Goal: Task Accomplishment & Management: Use online tool/utility

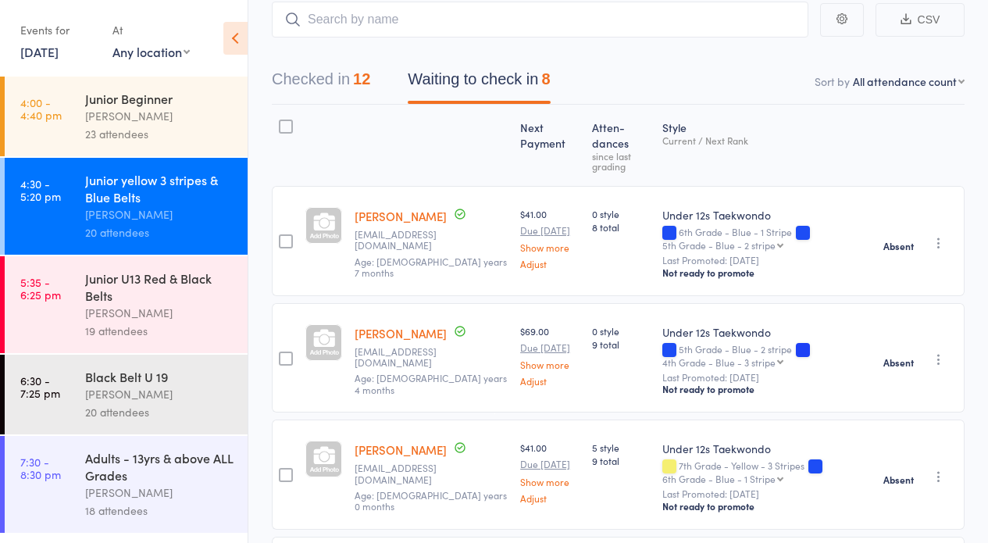
click at [180, 284] on div "Junior U13 Red & Black Belts" at bounding box center [159, 286] width 149 height 34
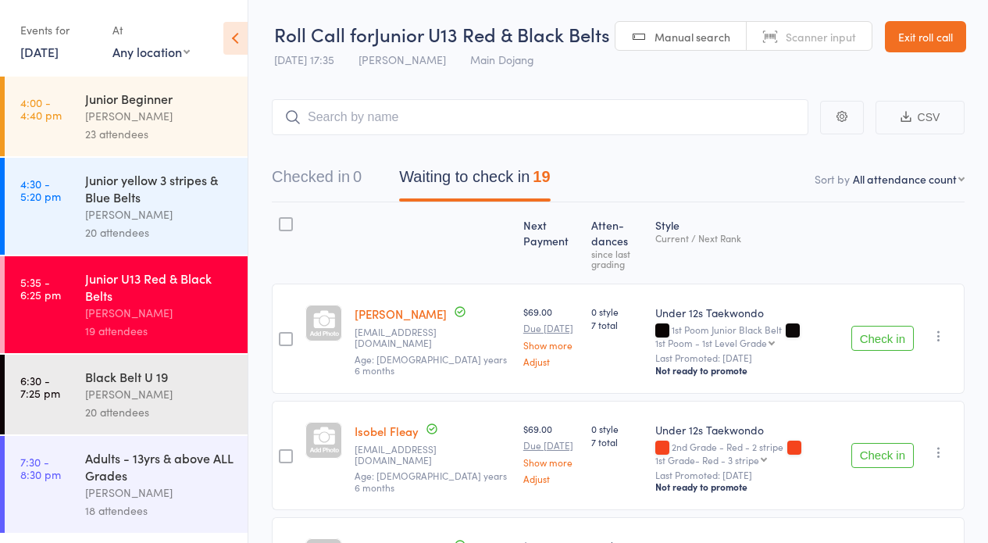
click at [884, 329] on button "Check in" at bounding box center [882, 338] width 62 height 25
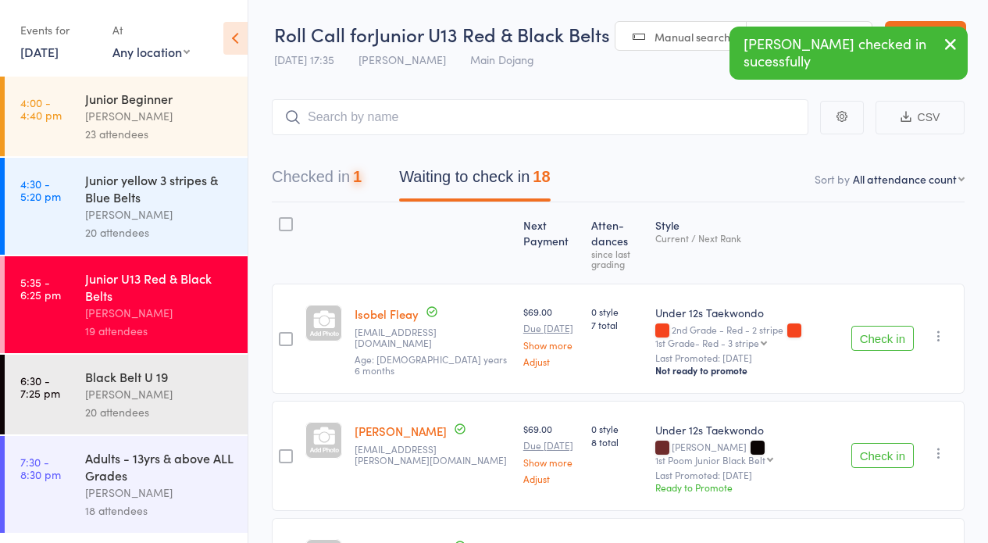
click at [884, 329] on button "Check in" at bounding box center [882, 338] width 62 height 25
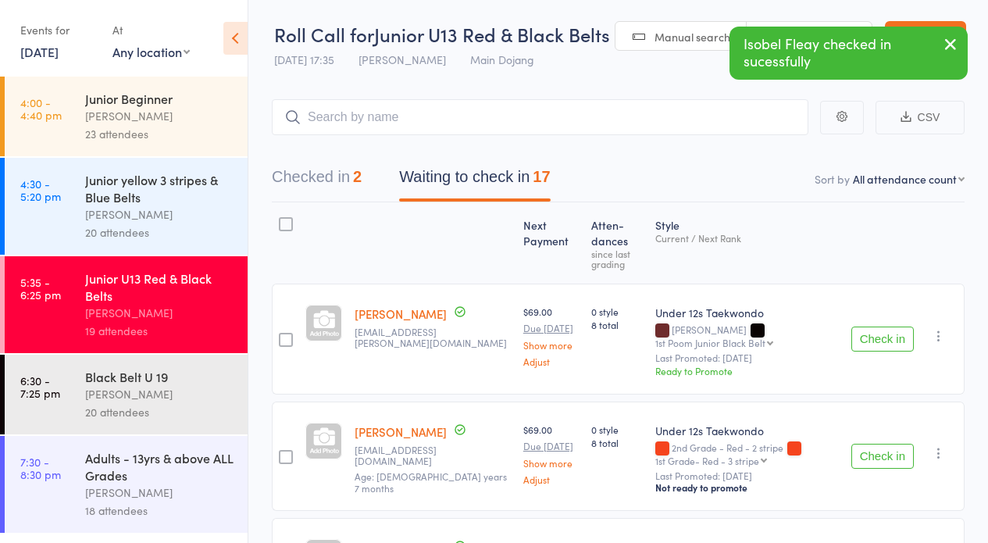
click at [872, 450] on button "Check in" at bounding box center [882, 456] width 62 height 25
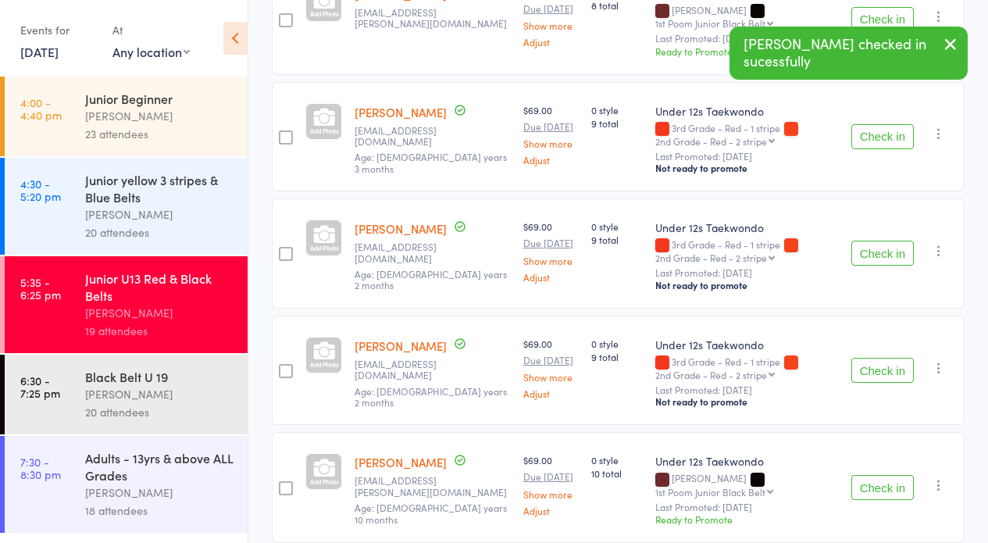
scroll to position [400, 0]
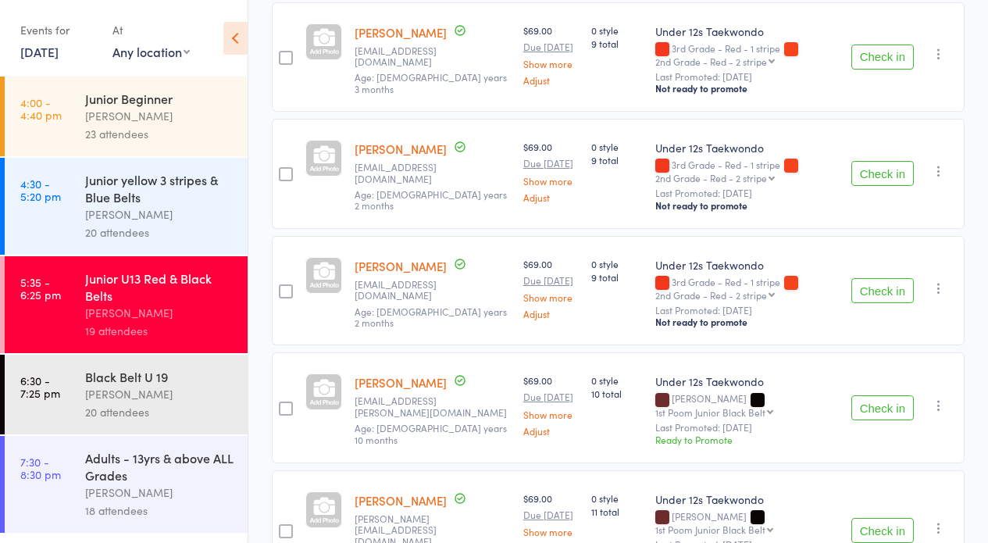
click at [864, 173] on button "Check in" at bounding box center [882, 173] width 62 height 25
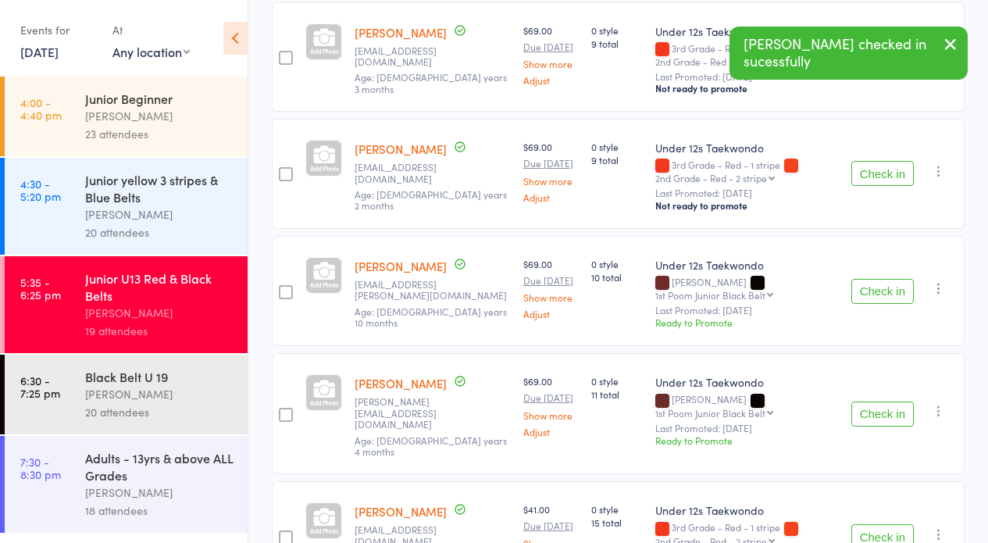
click at [864, 173] on button "Check in" at bounding box center [882, 173] width 62 height 25
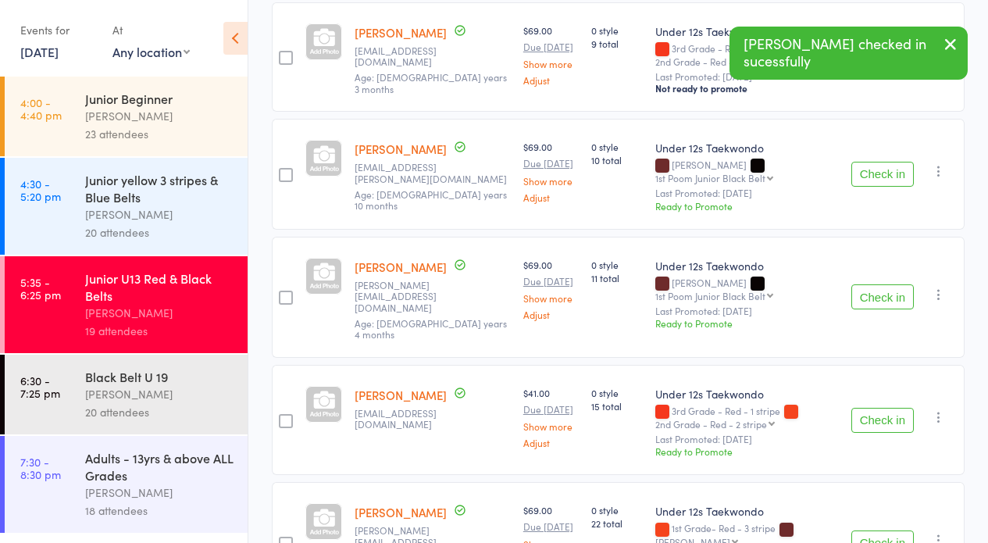
click at [864, 173] on button "Check in" at bounding box center [882, 174] width 62 height 25
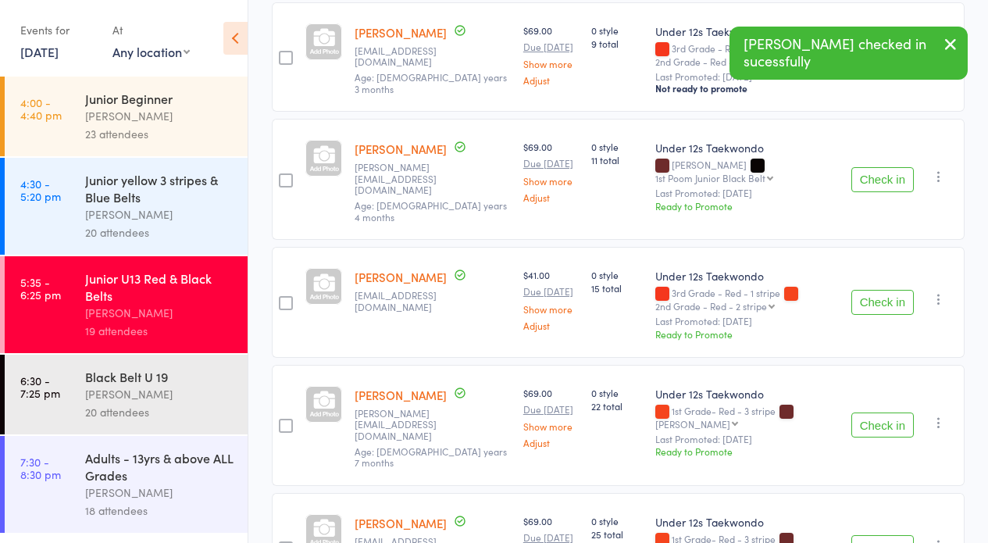
click at [864, 173] on button "Check in" at bounding box center [882, 179] width 62 height 25
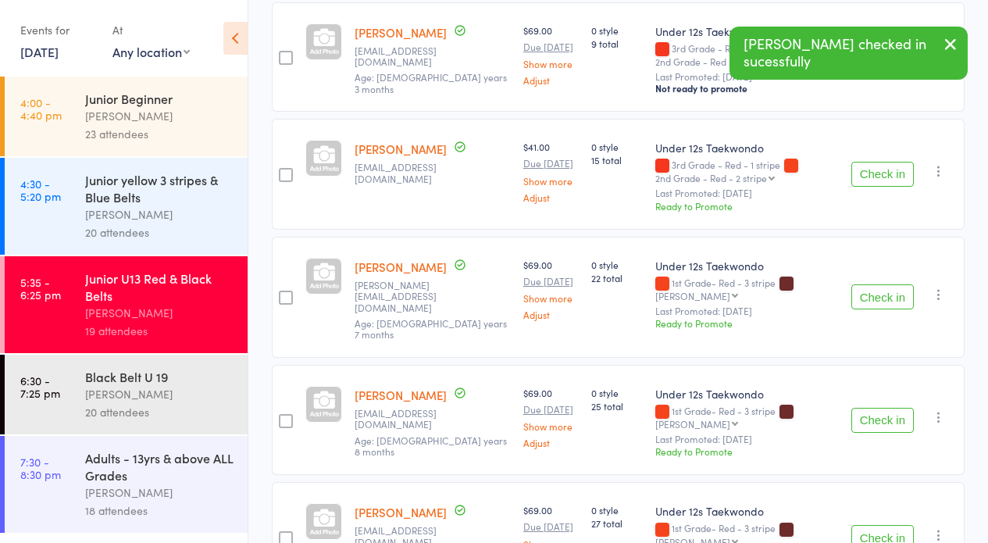
click at [865, 173] on button "Check in" at bounding box center [882, 174] width 62 height 25
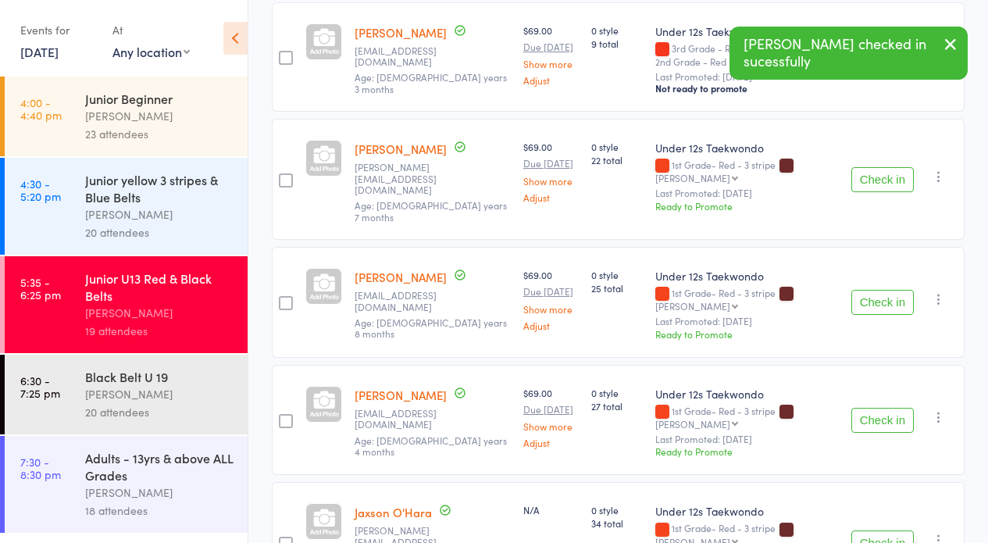
click at [880, 290] on button "Check in" at bounding box center [882, 302] width 62 height 25
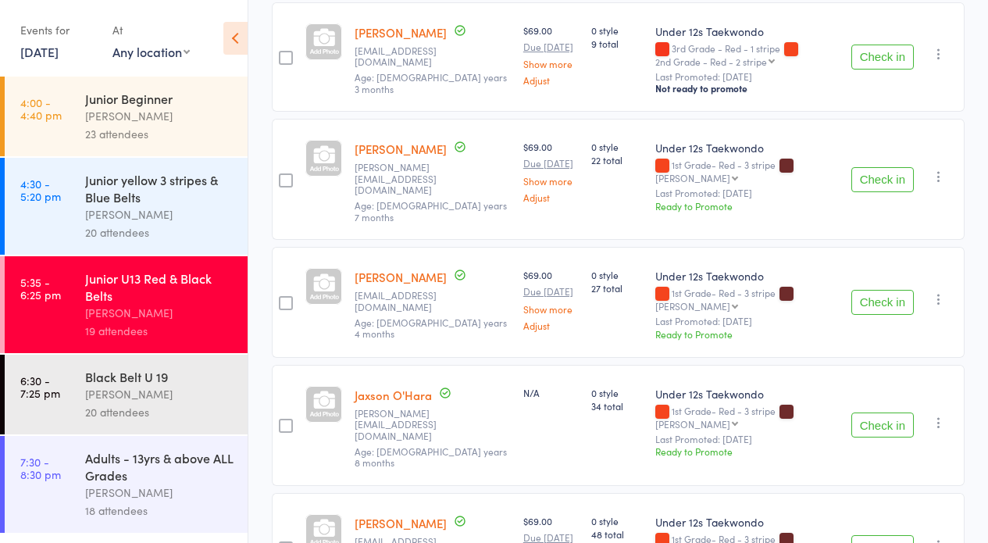
click at [884, 300] on button "Check in" at bounding box center [882, 302] width 62 height 25
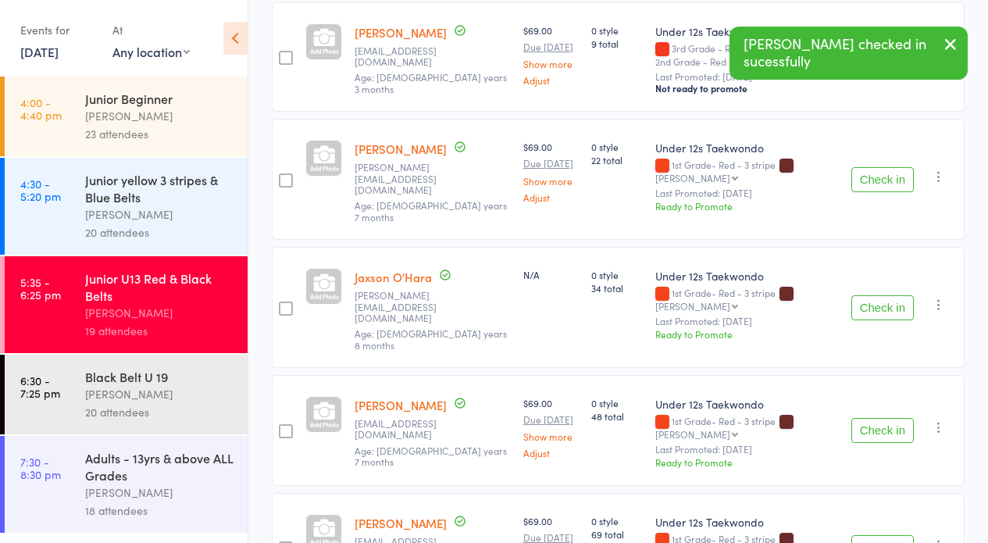
click at [892, 418] on button "Check in" at bounding box center [882, 430] width 62 height 25
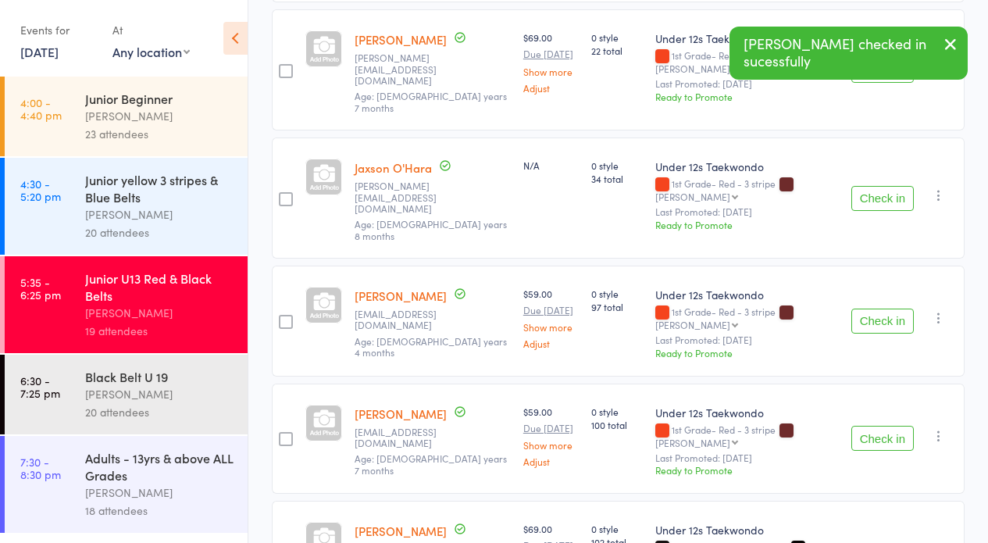
scroll to position [584, 0]
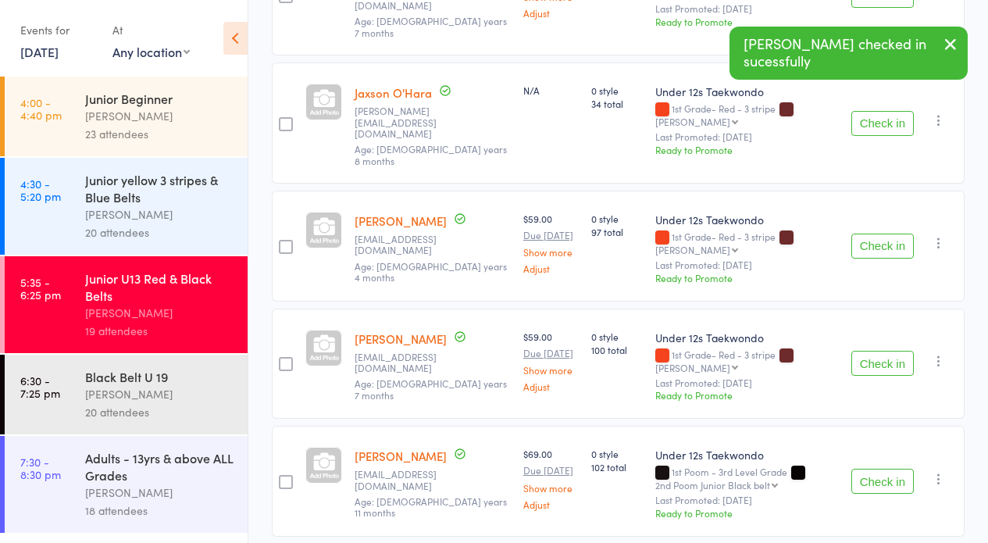
click at [888, 469] on button "Check in" at bounding box center [882, 481] width 62 height 25
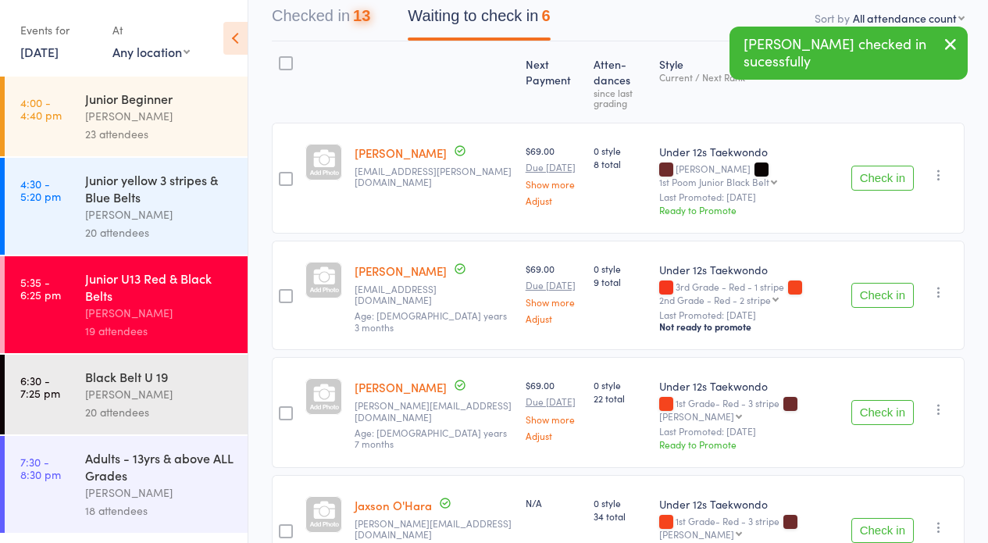
scroll to position [0, 0]
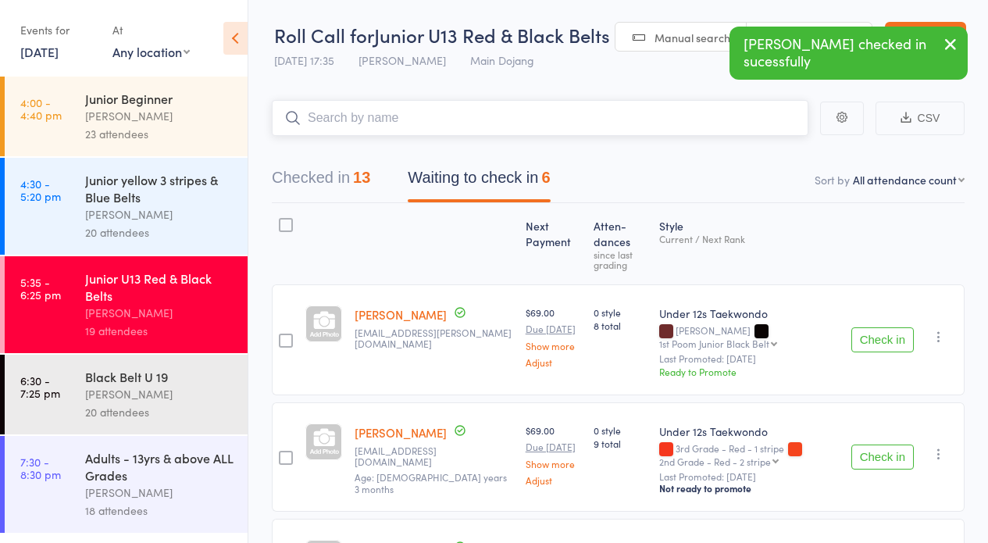
click at [613, 112] on input "search" at bounding box center [540, 118] width 537 height 36
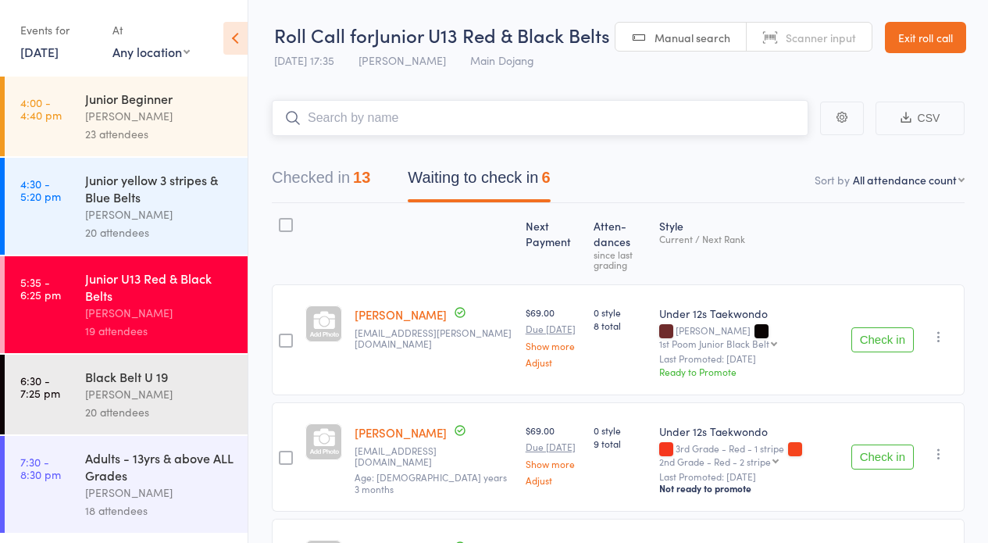
click at [635, 124] on input "search" at bounding box center [540, 118] width 537 height 36
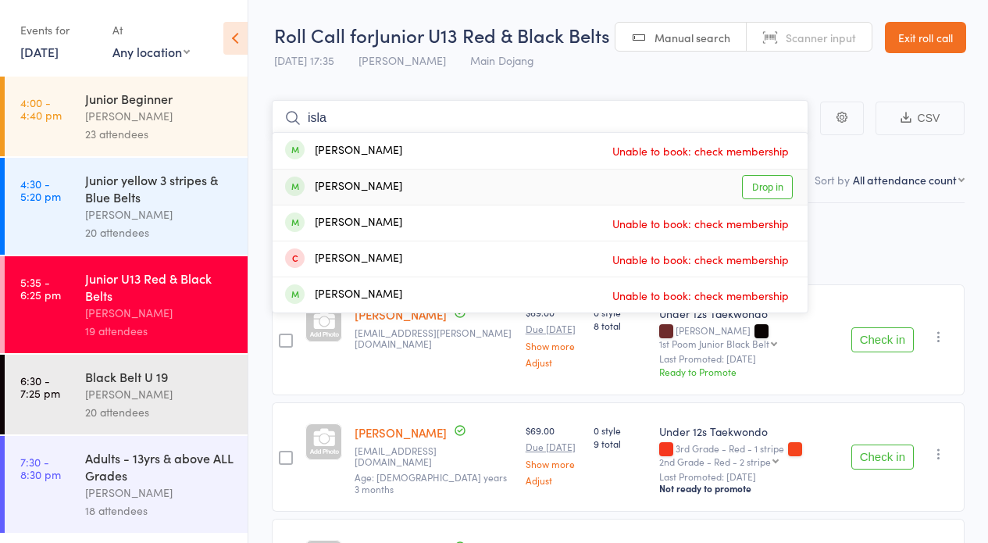
type input "isla"
click at [757, 185] on link "Drop in" at bounding box center [767, 187] width 51 height 24
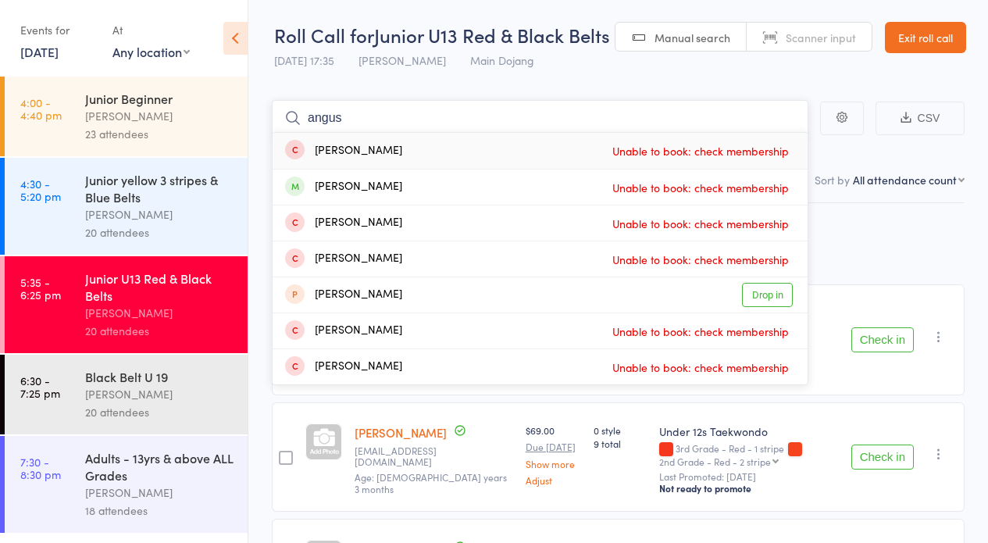
type input "angus"
click at [936, 38] on link "Exit roll call" at bounding box center [925, 37] width 81 height 31
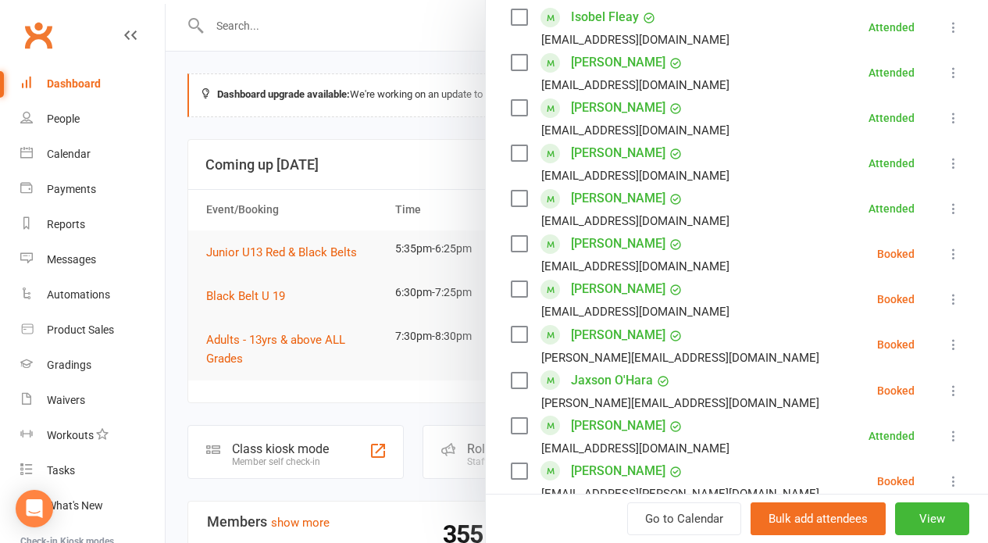
scroll to position [984, 0]
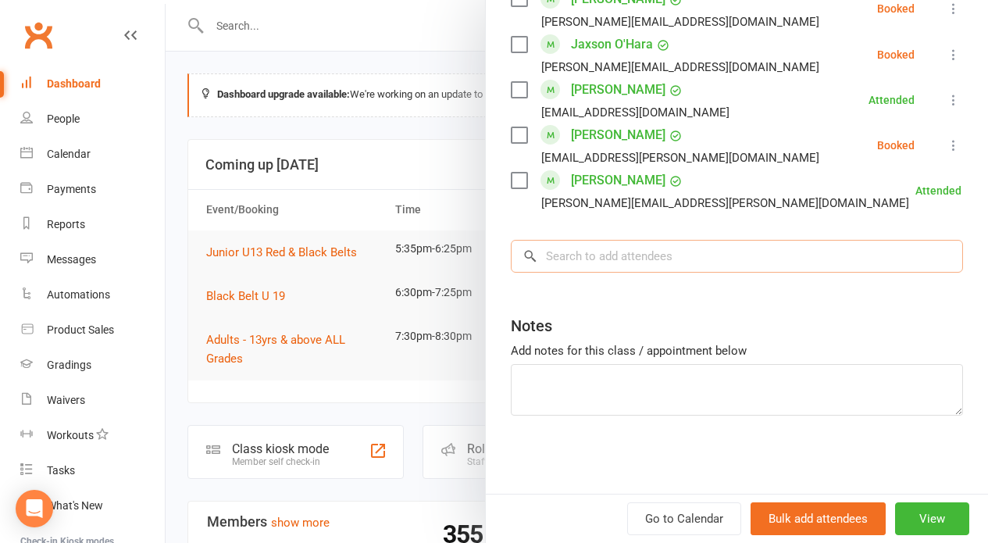
click at [750, 255] on input "search" at bounding box center [737, 256] width 452 height 33
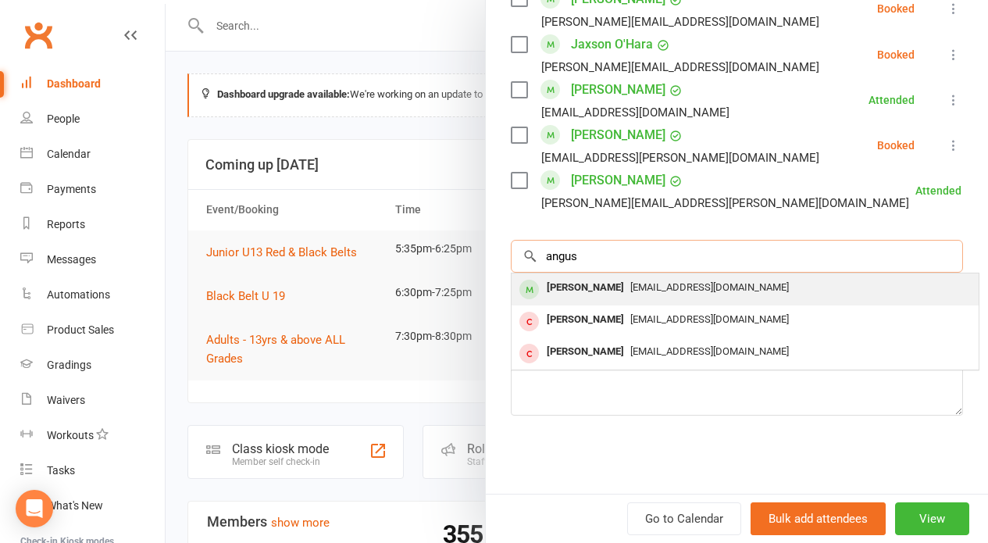
type input "angus"
click at [583, 286] on div "Angus Fleay" at bounding box center [585, 287] width 90 height 23
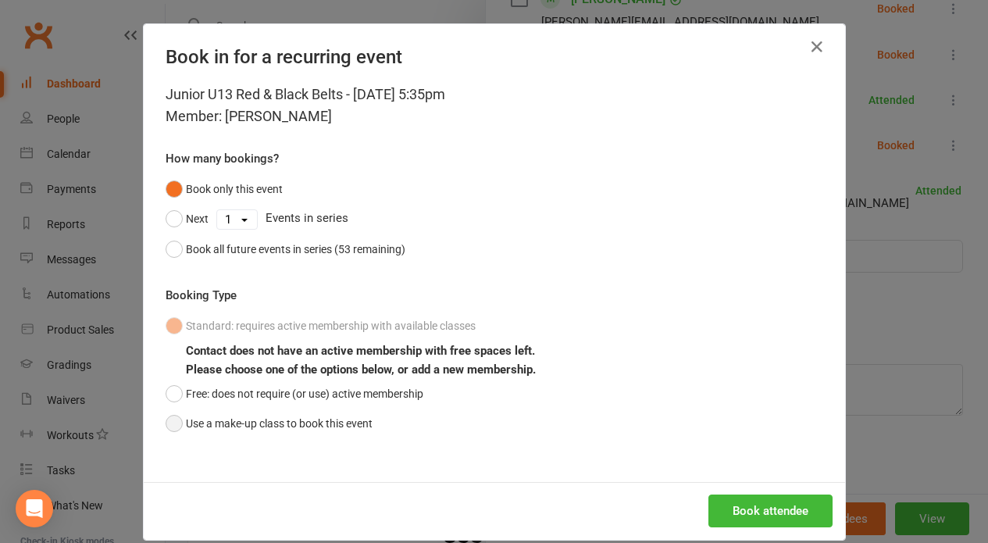
click at [295, 428] on button "Use a make-up class to book this event" at bounding box center [269, 423] width 207 height 30
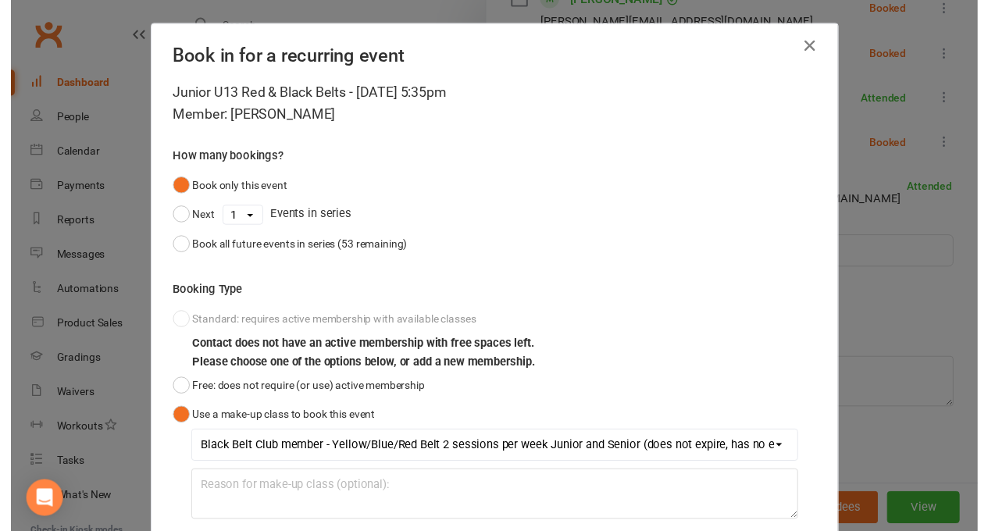
scroll to position [112, 0]
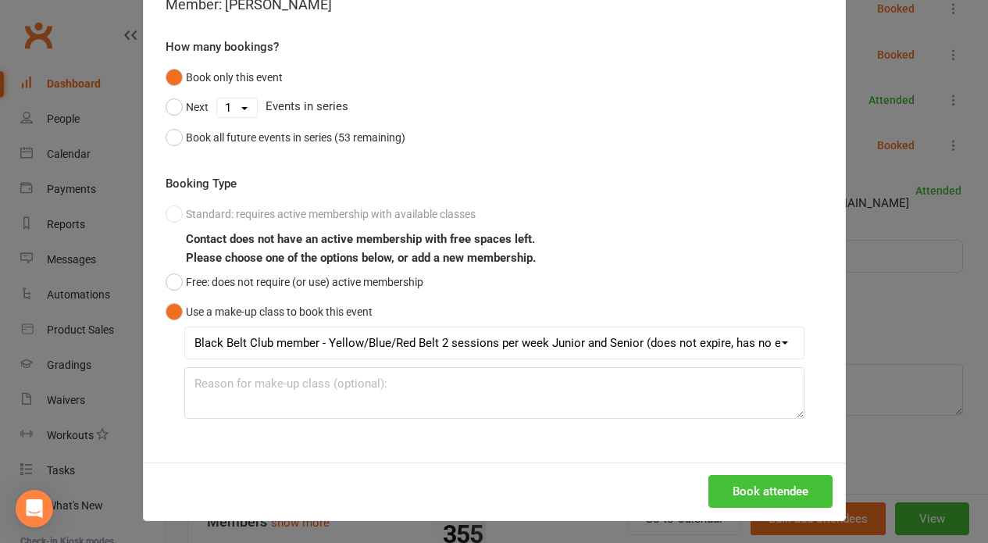
click at [766, 480] on button "Book attendee" at bounding box center [770, 491] width 124 height 33
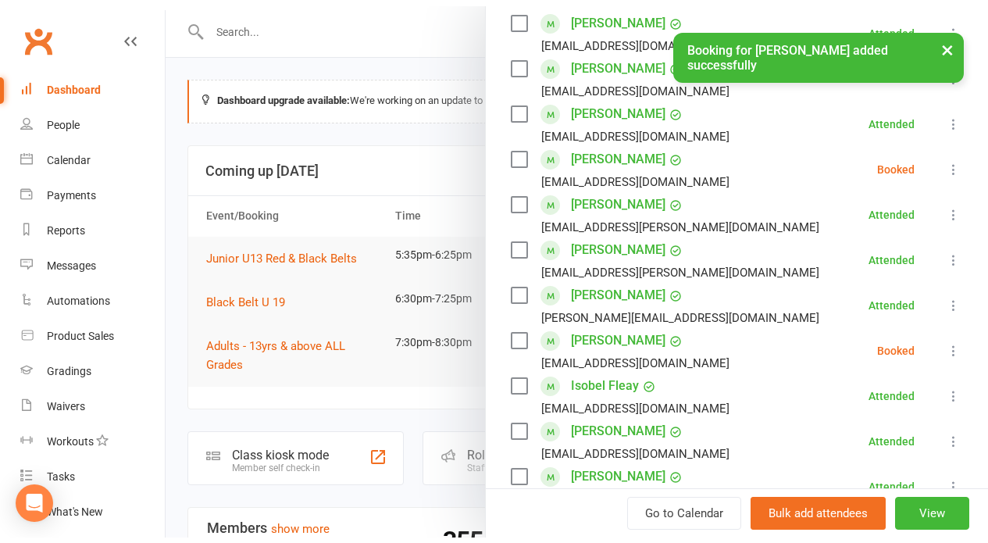
scroll to position [0, 0]
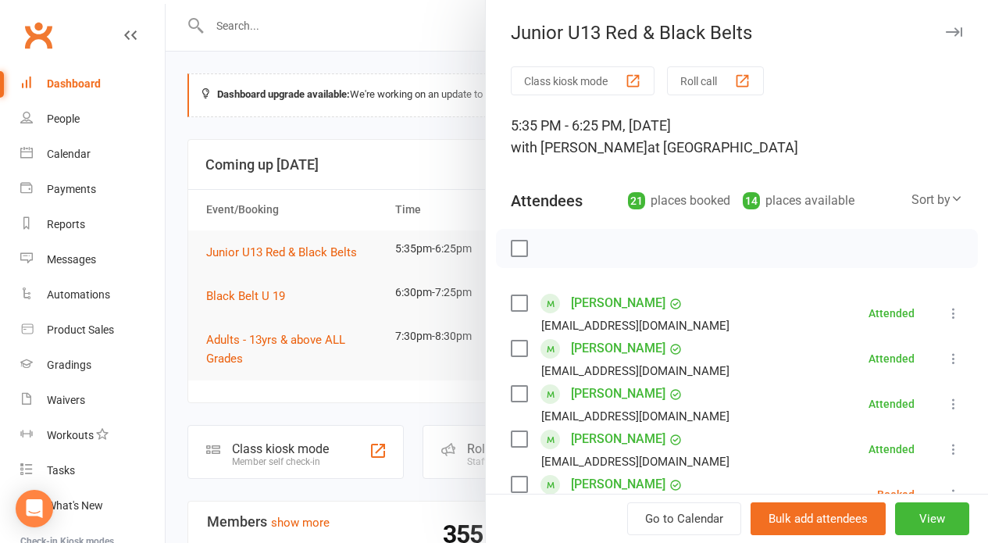
click at [694, 85] on button "Roll call" at bounding box center [715, 80] width 97 height 29
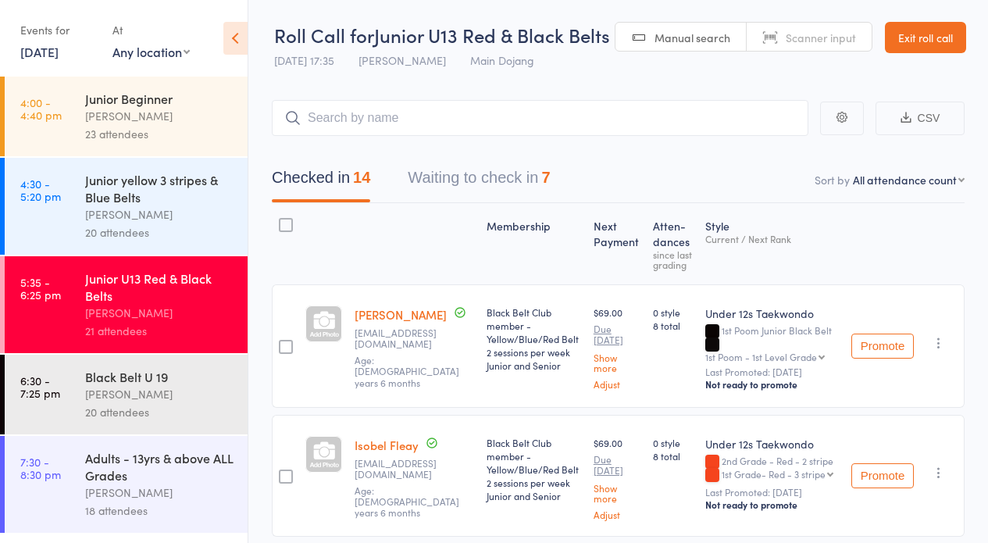
click at [462, 134] on input "search" at bounding box center [540, 118] width 537 height 36
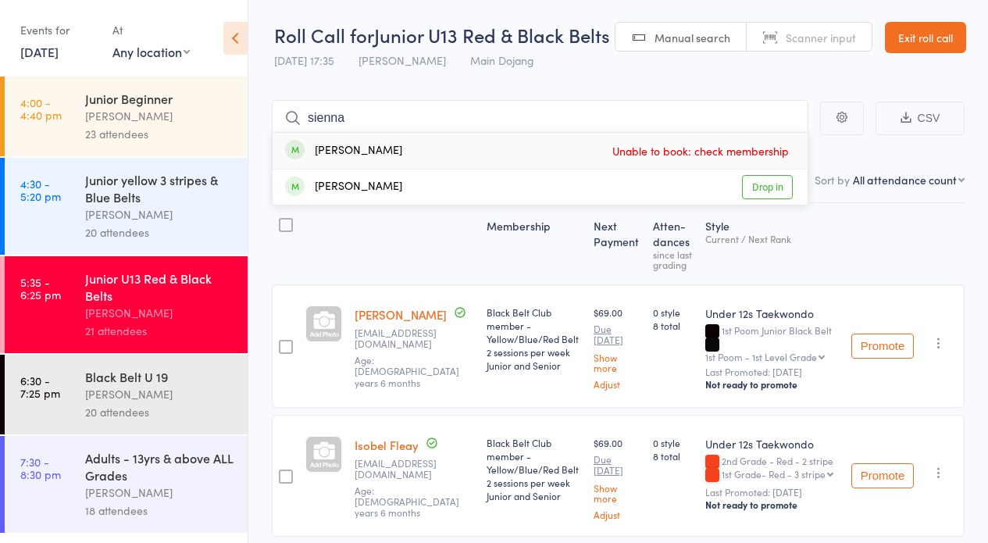
type input "sienna"
click at [911, 45] on link "Exit roll call" at bounding box center [925, 37] width 81 height 31
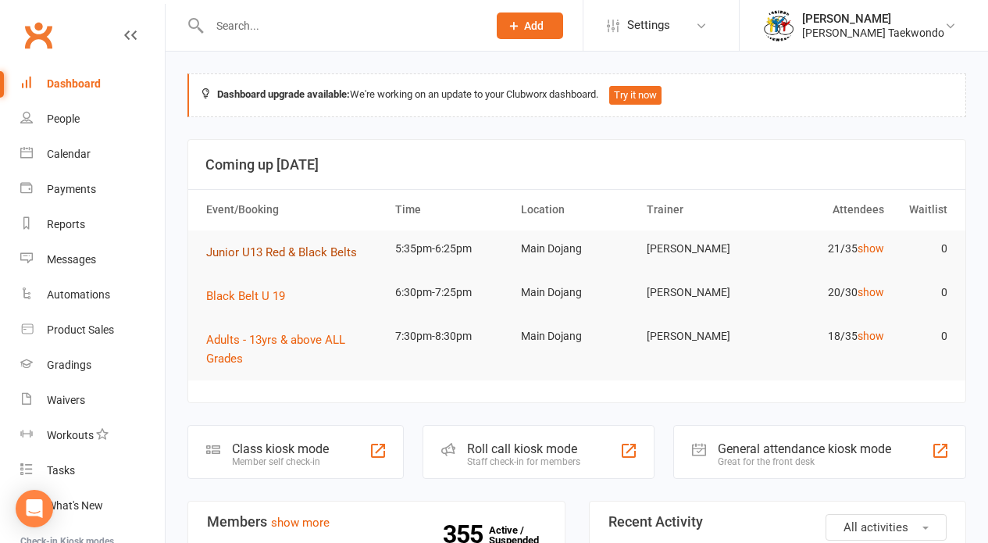
click at [267, 250] on span "Junior U13 Red & Black Belts" at bounding box center [281, 252] width 151 height 14
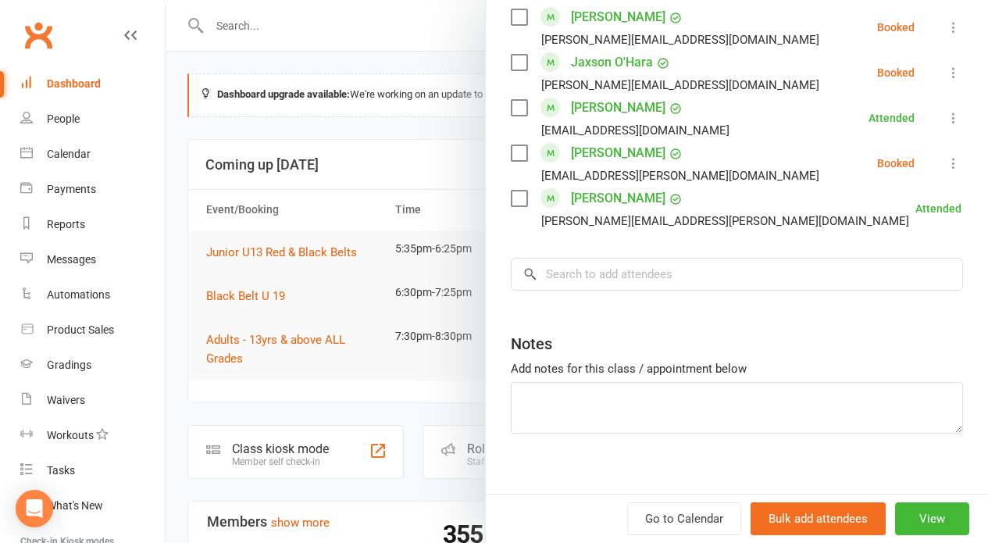
scroll to position [1029, 0]
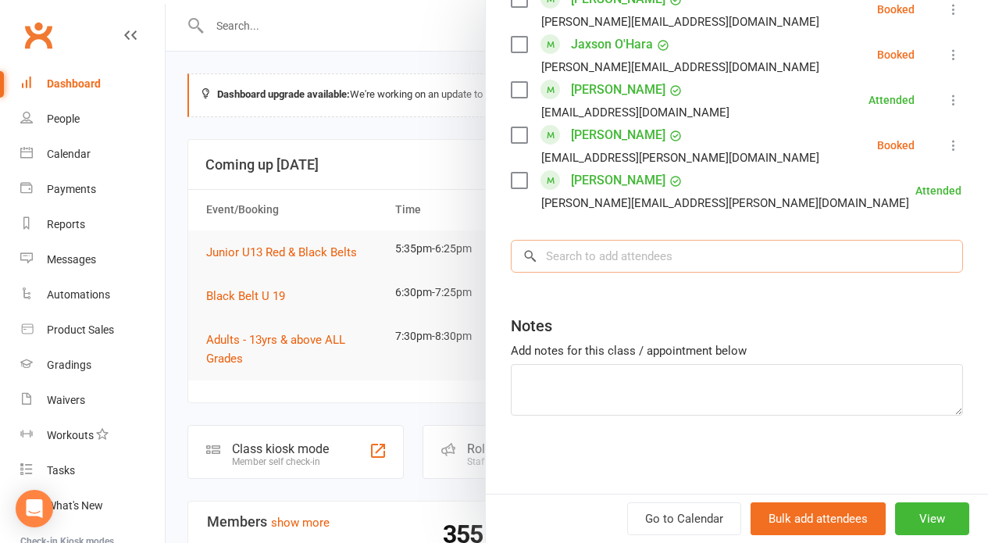
click at [617, 253] on input "search" at bounding box center [737, 256] width 452 height 33
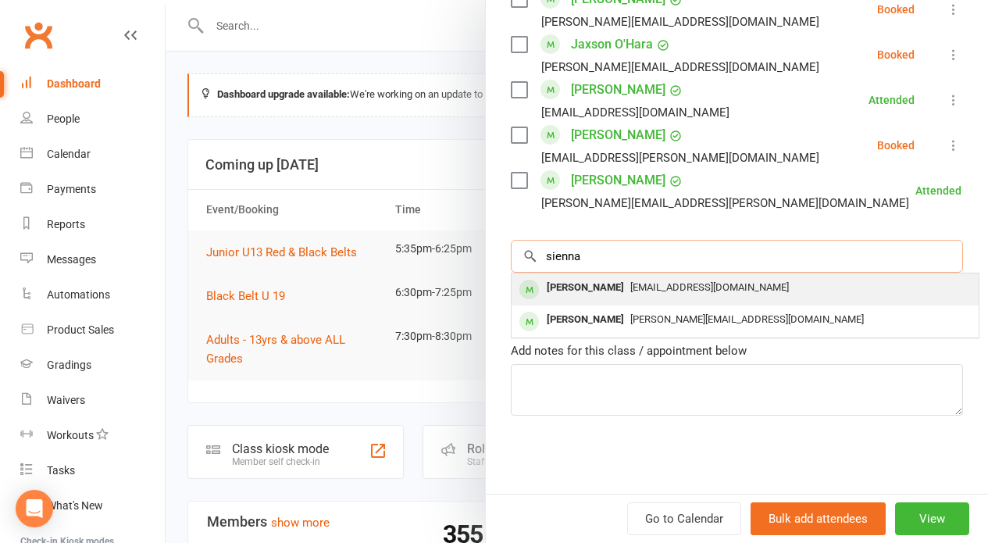
type input "sienna"
click at [598, 280] on div "[PERSON_NAME]" at bounding box center [585, 287] width 90 height 23
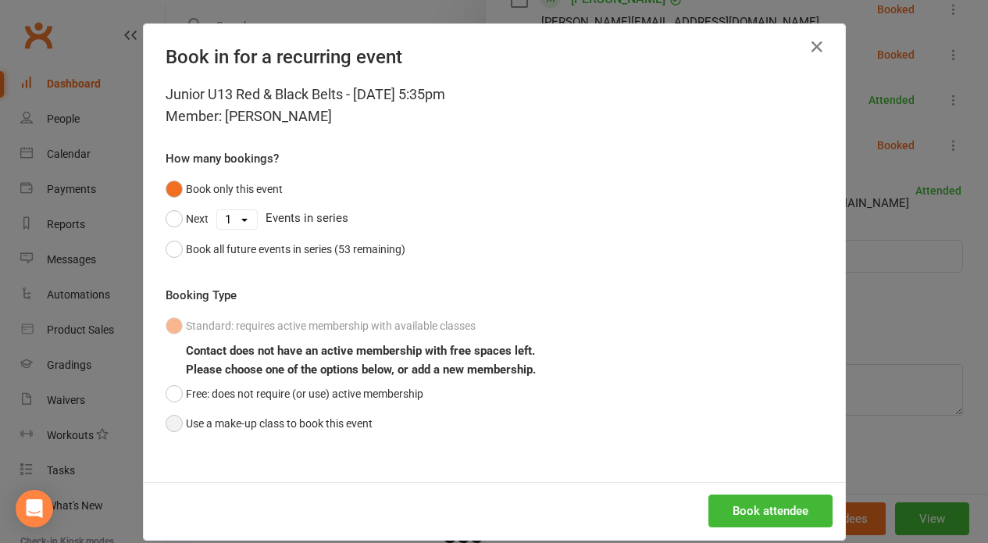
click at [279, 413] on button "Use a make-up class to book this event" at bounding box center [269, 423] width 207 height 30
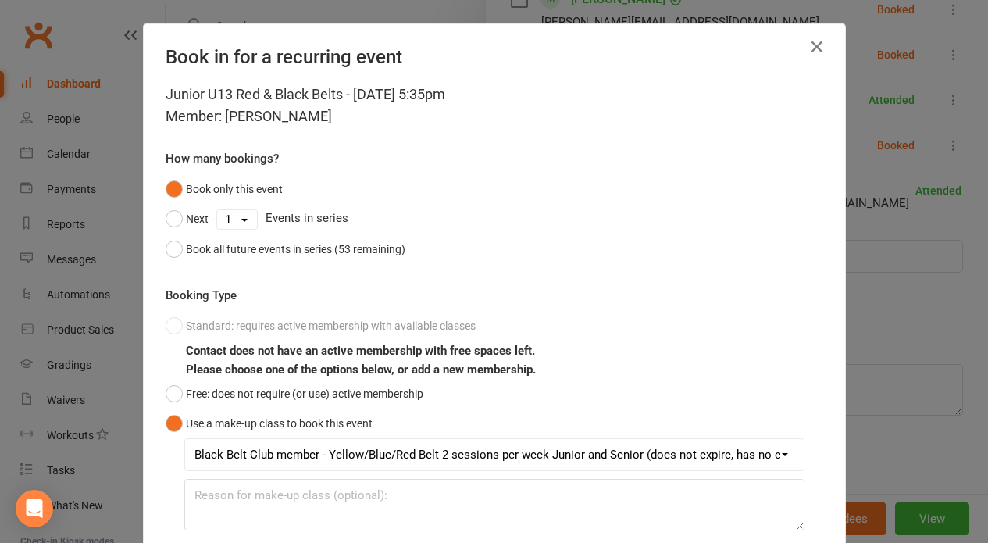
drag, startPoint x: 975, startPoint y: 116, endPoint x: 981, endPoint y: 127, distance: 12.2
click at [981, 127] on div "Book in for a recurring event Junior U13 Red & Black Belts - Aug 11, 2025 5:35p…" at bounding box center [494, 271] width 988 height 543
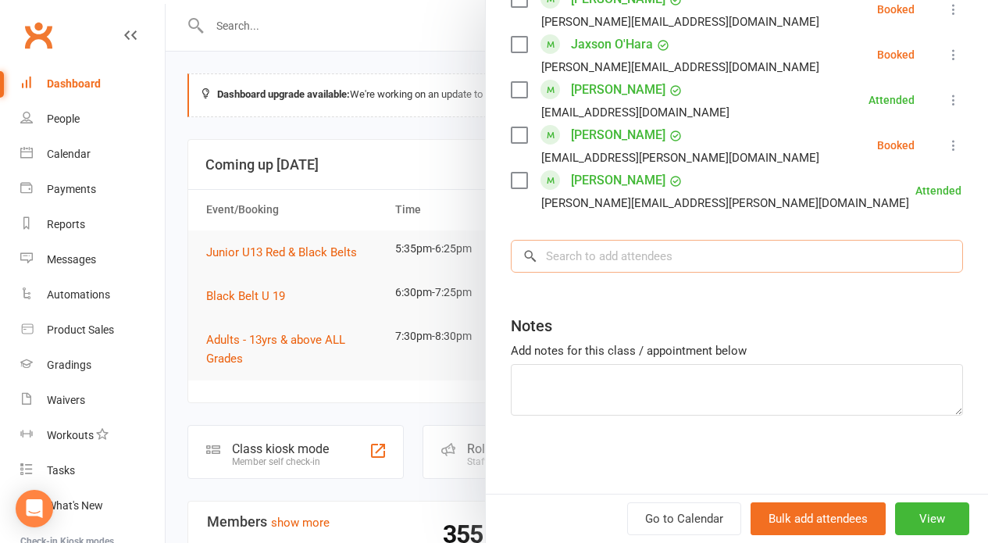
click at [759, 248] on input "search" at bounding box center [737, 256] width 452 height 33
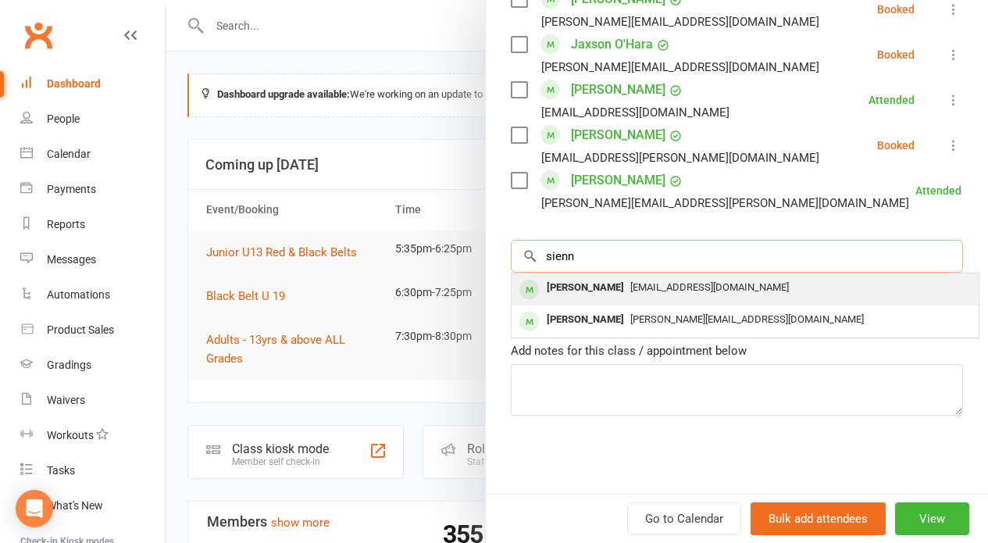
type input "sienn"
click at [651, 302] on div "Sienna James sindhujajames@outlook.com" at bounding box center [745, 289] width 467 height 32
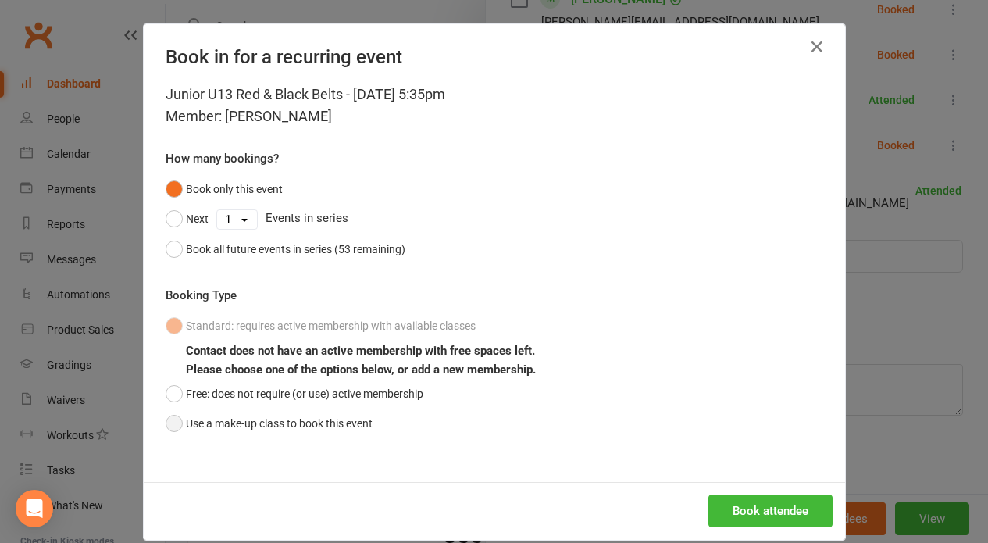
click at [281, 414] on button "Use a make-up class to book this event" at bounding box center [269, 423] width 207 height 30
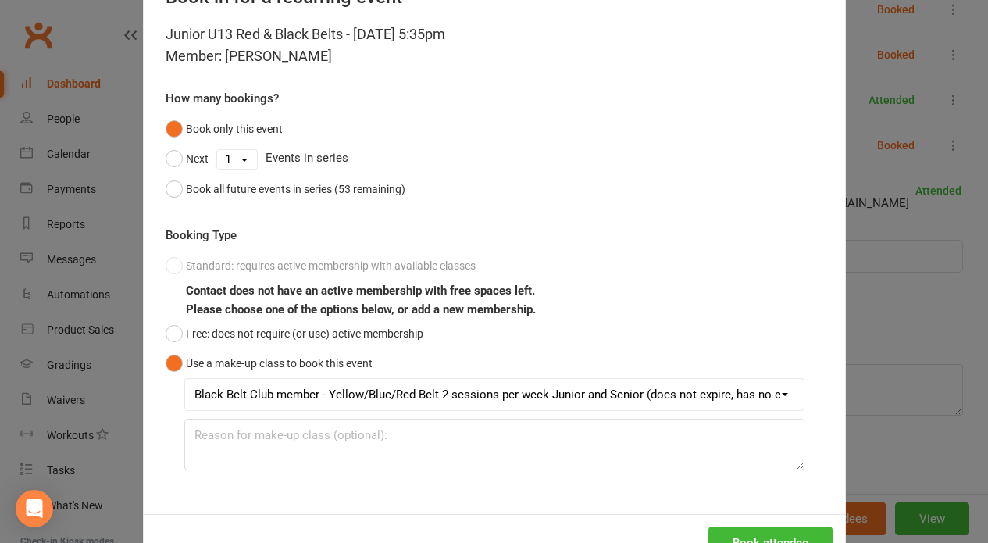
scroll to position [112, 0]
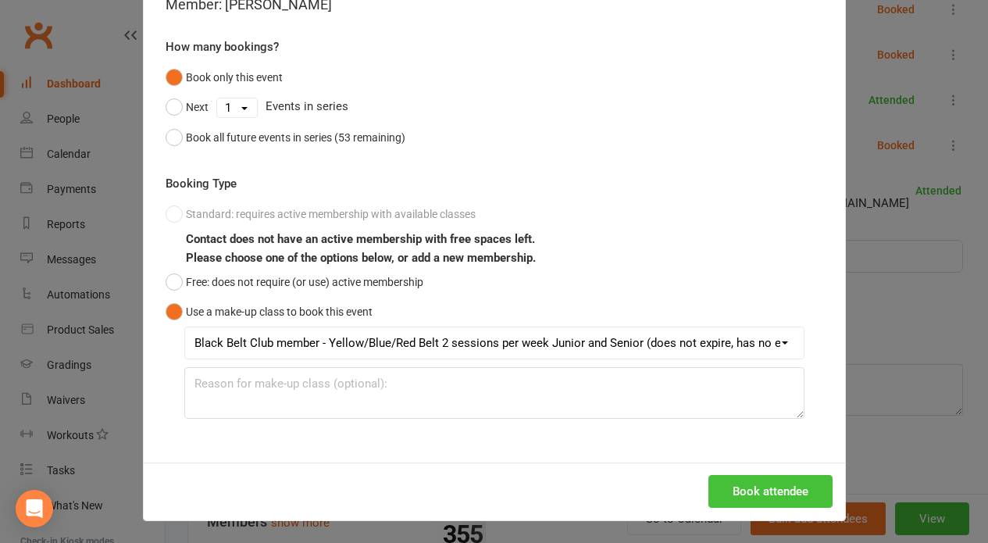
click at [778, 494] on button "Book attendee" at bounding box center [770, 491] width 124 height 33
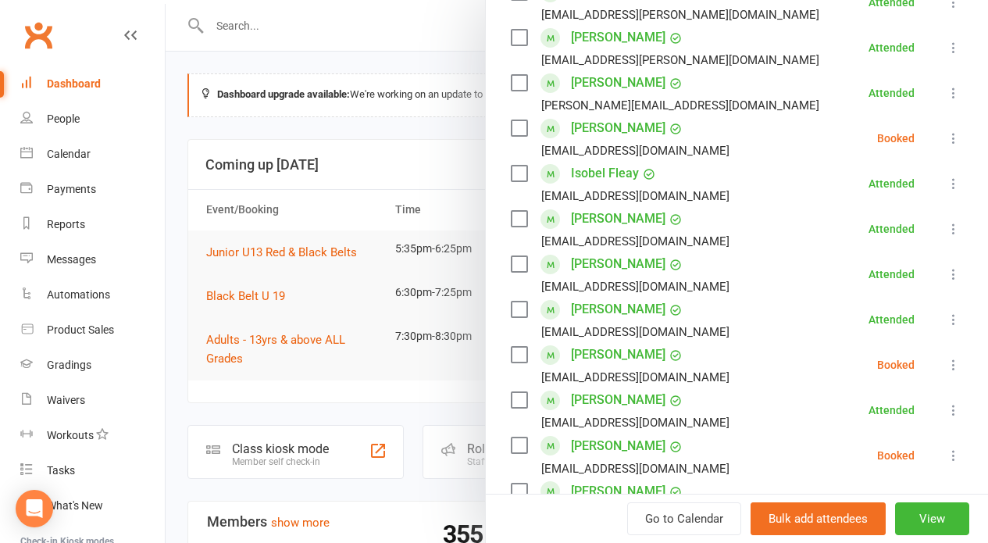
scroll to position [530, 0]
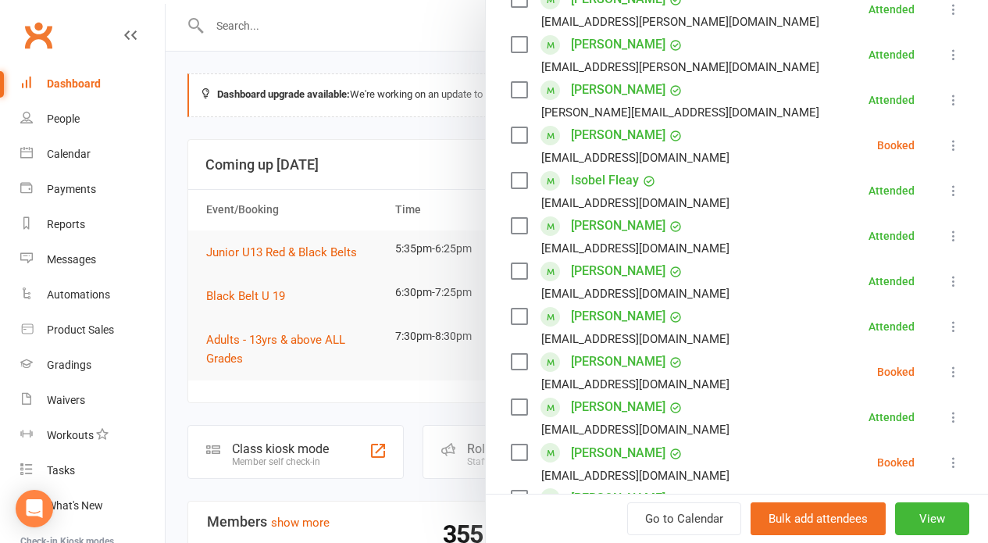
click at [946, 144] on icon at bounding box center [954, 145] width 16 height 16
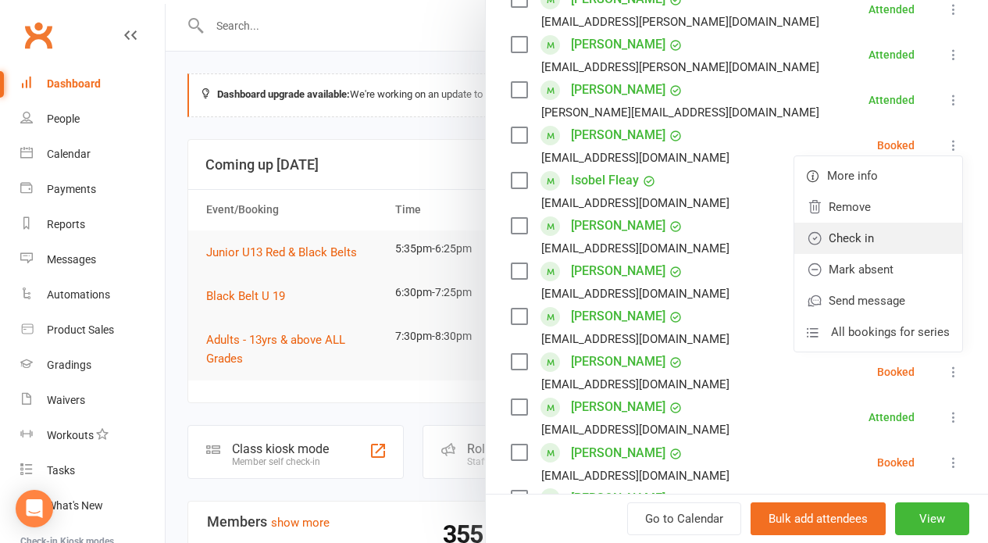
click at [839, 238] on link "Check in" at bounding box center [878, 238] width 168 height 31
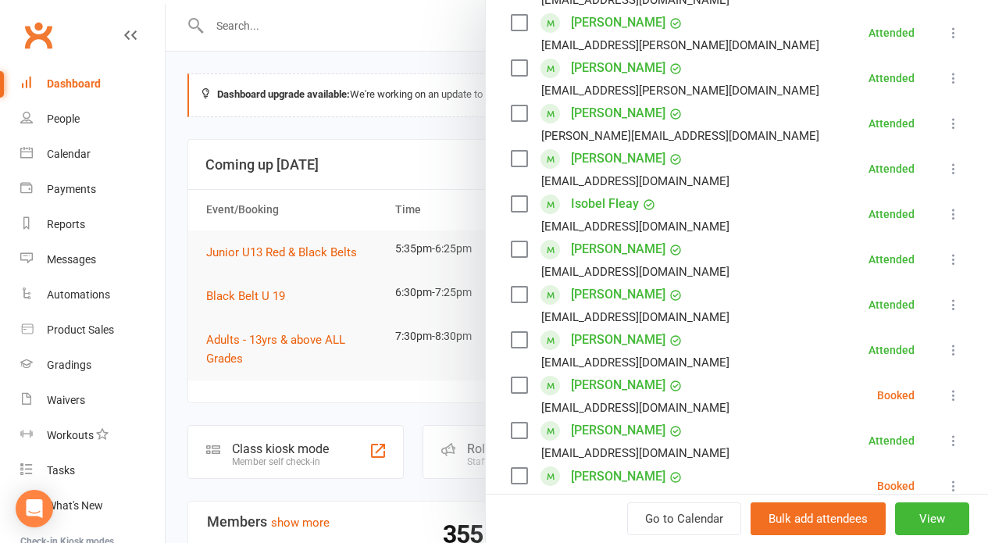
scroll to position [502, 0]
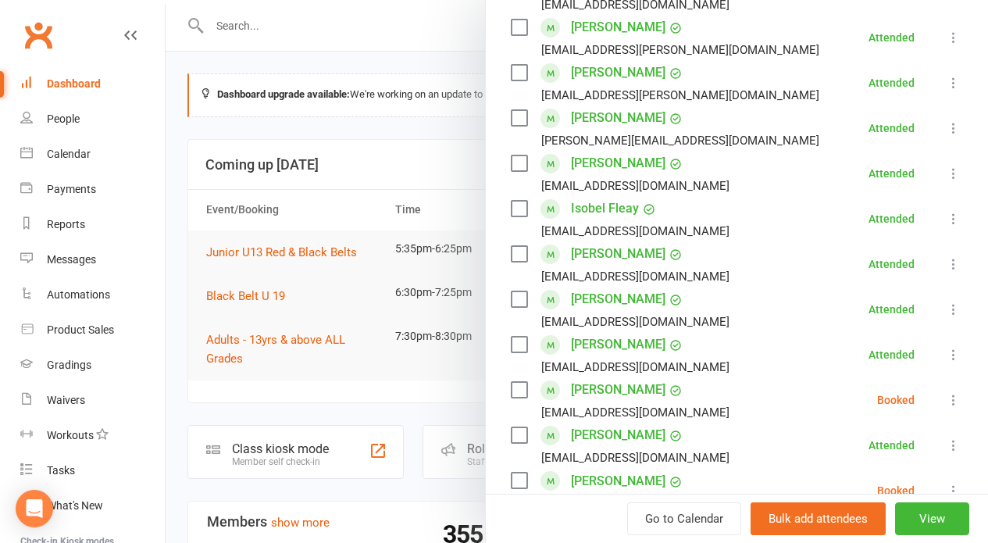
click at [946, 398] on icon at bounding box center [954, 400] width 16 height 16
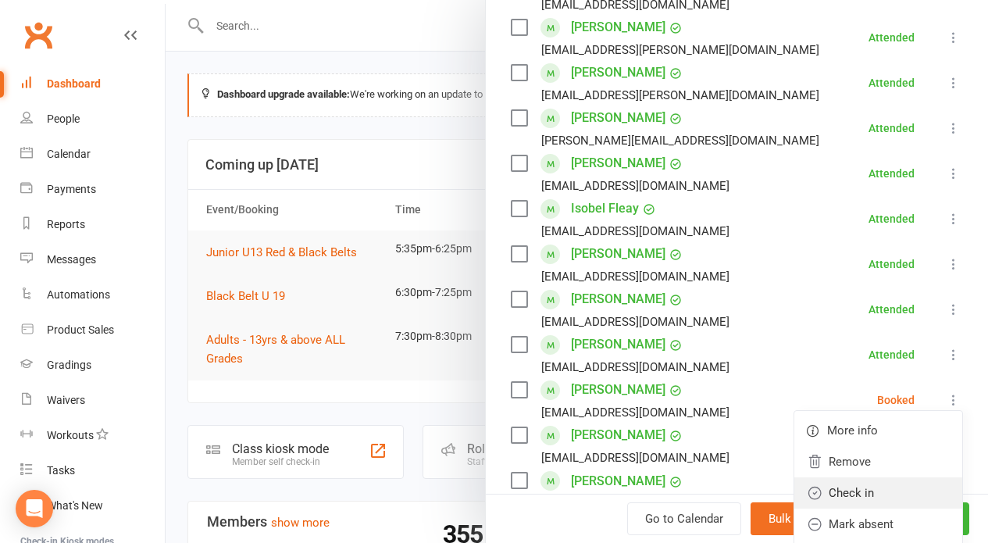
click at [820, 501] on link "Check in" at bounding box center [878, 492] width 168 height 31
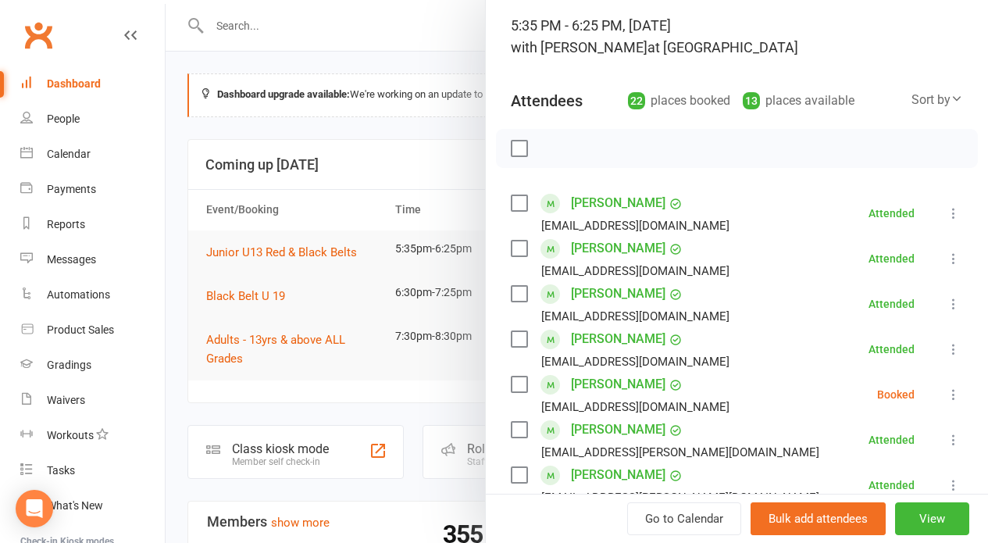
scroll to position [0, 0]
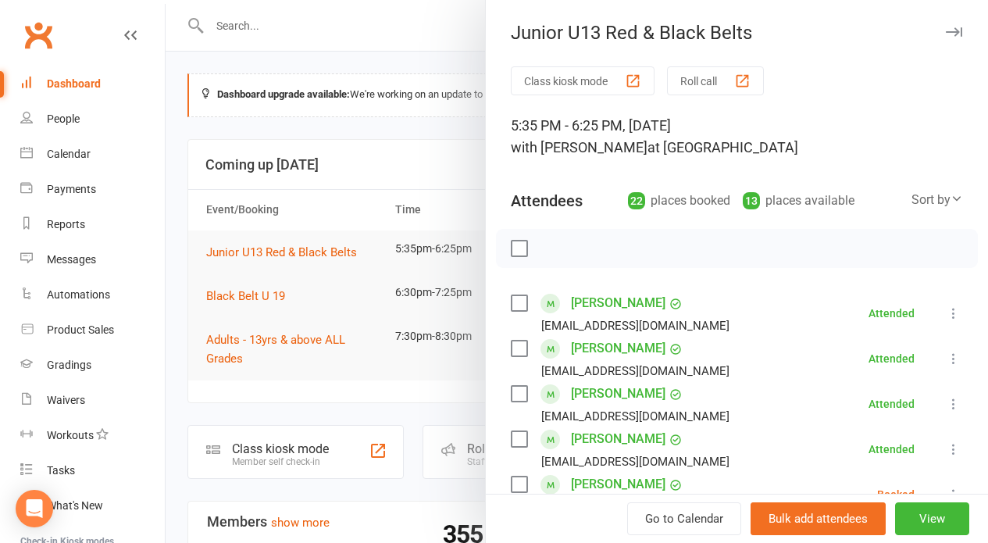
click at [688, 77] on button "Roll call" at bounding box center [715, 80] width 97 height 29
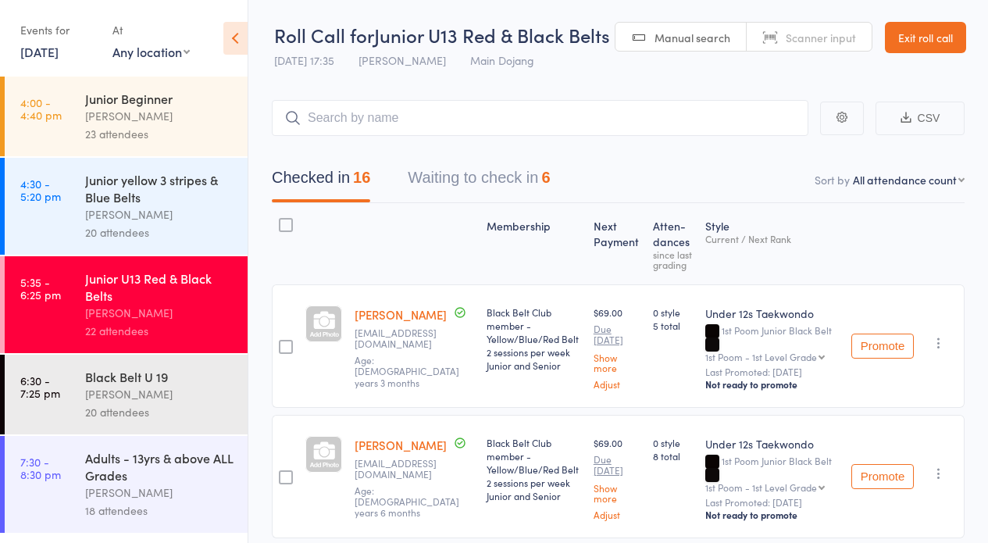
click at [473, 176] on button "Waiting to check in 6" at bounding box center [479, 181] width 142 height 41
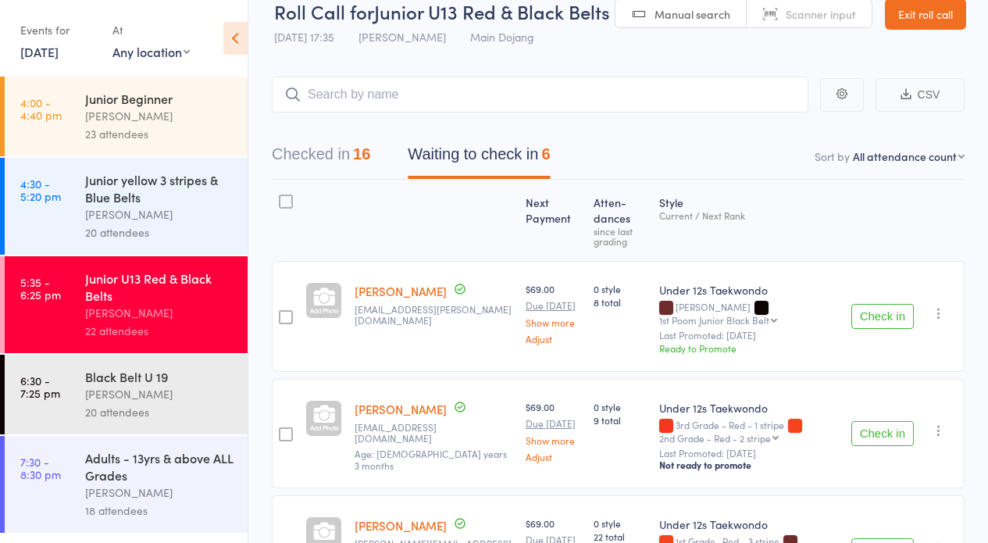
scroll to position [52, 0]
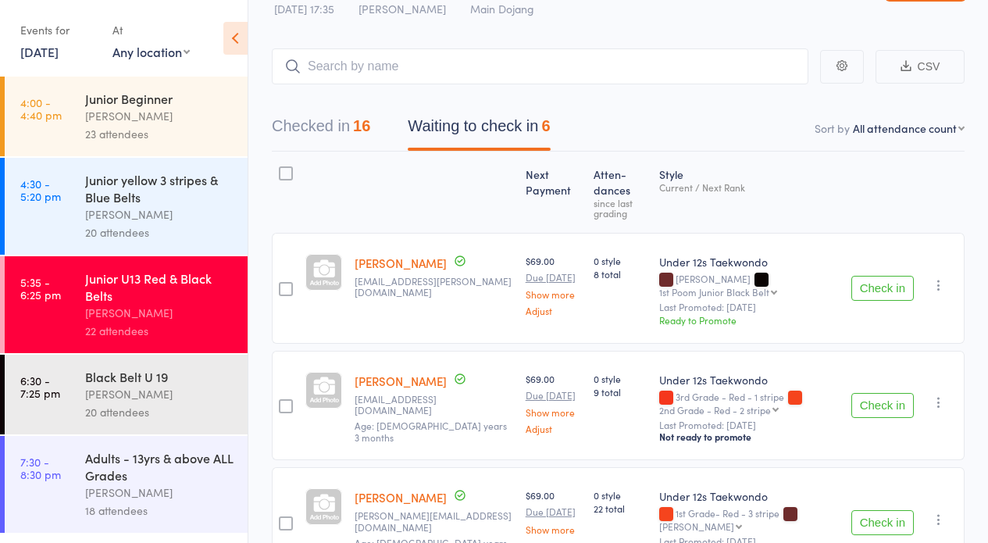
click at [314, 123] on button "Checked in 16" at bounding box center [321, 129] width 98 height 41
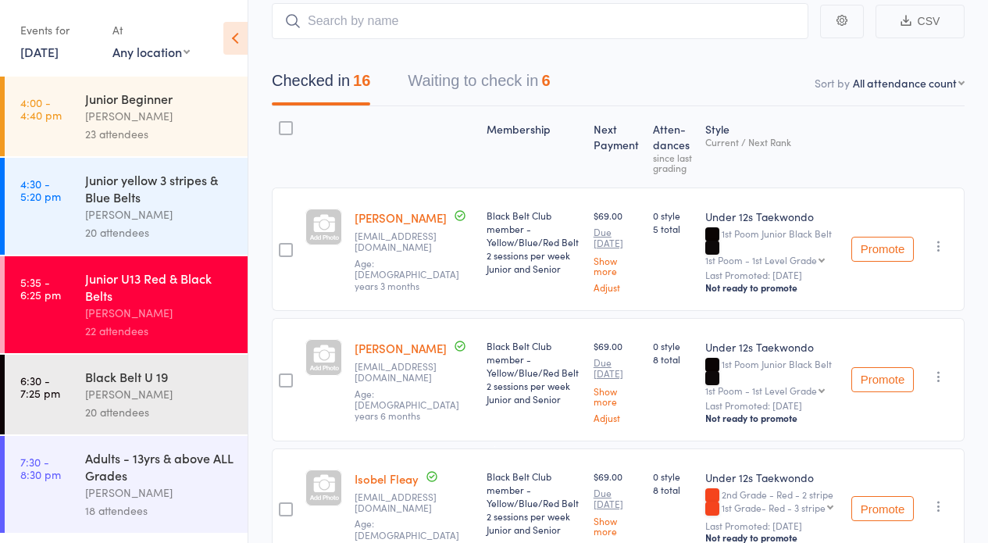
scroll to position [94, 0]
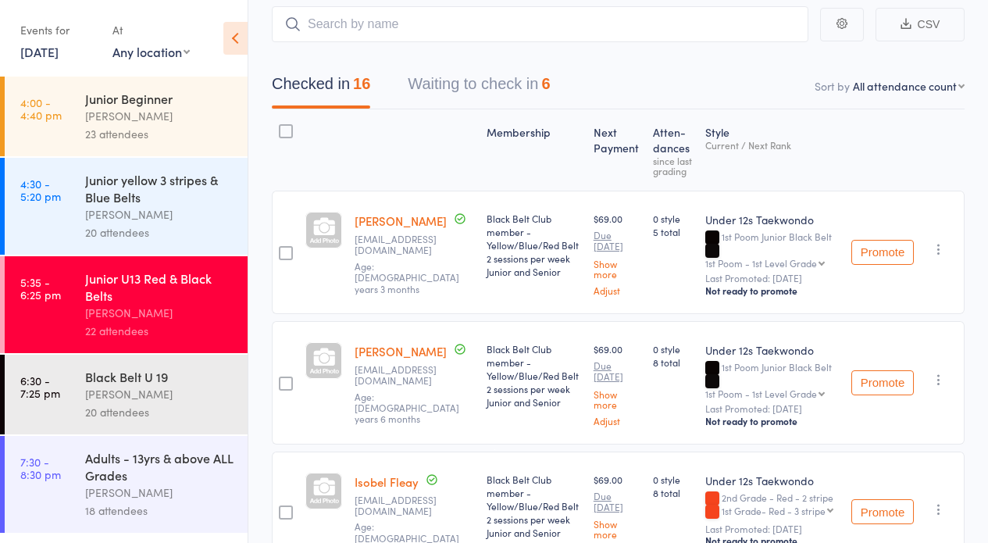
click at [436, 79] on button "Waiting to check in 6" at bounding box center [479, 87] width 142 height 41
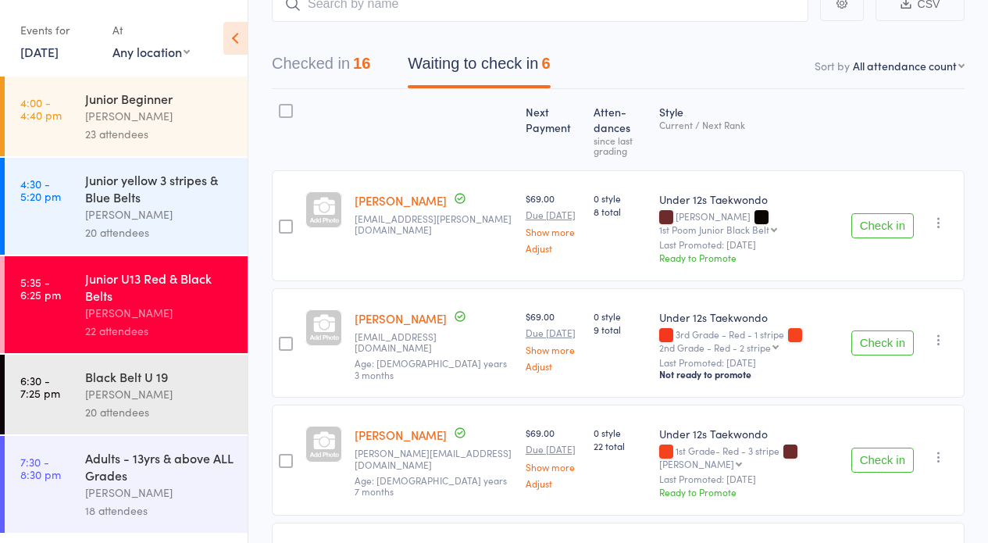
scroll to position [144, 0]
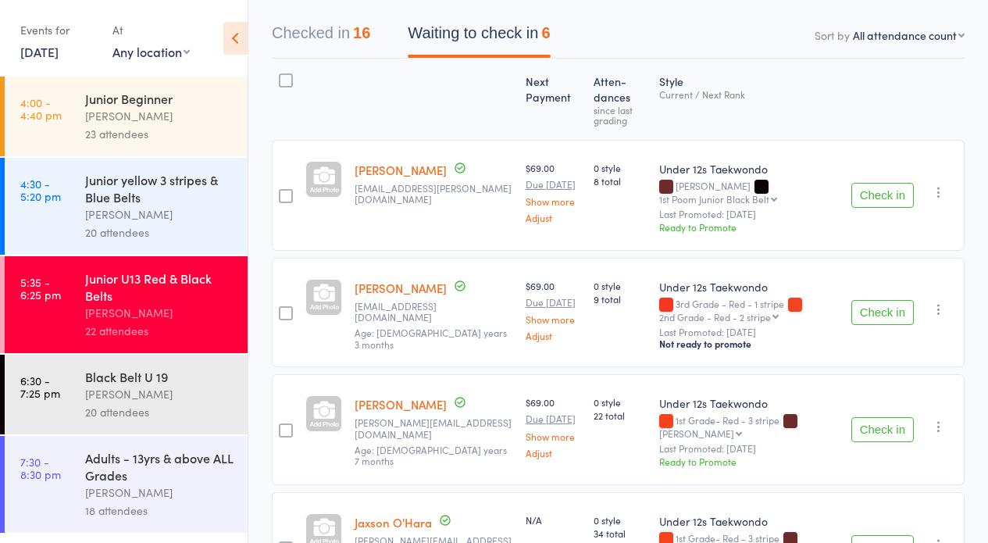
click at [892, 423] on button "Check in" at bounding box center [882, 429] width 62 height 25
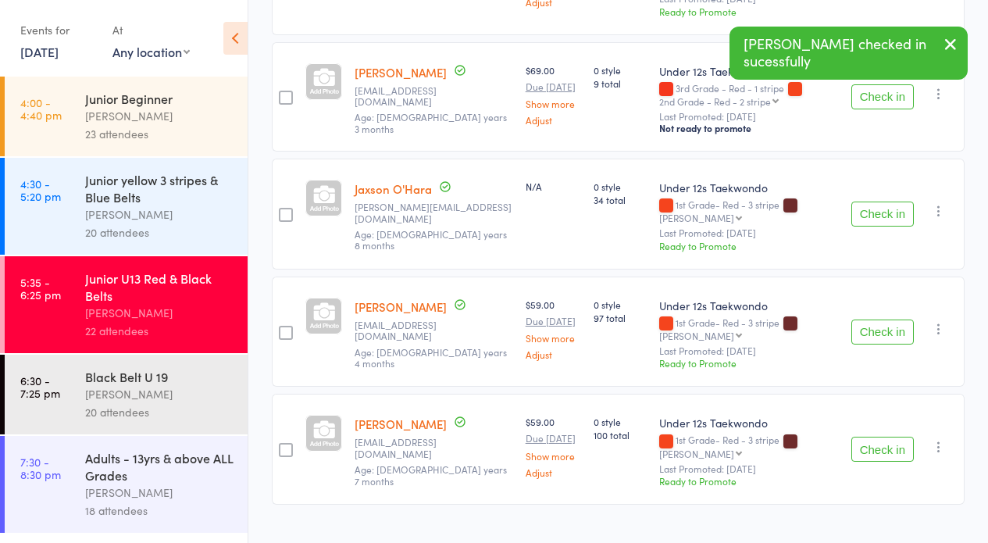
scroll to position [0, 0]
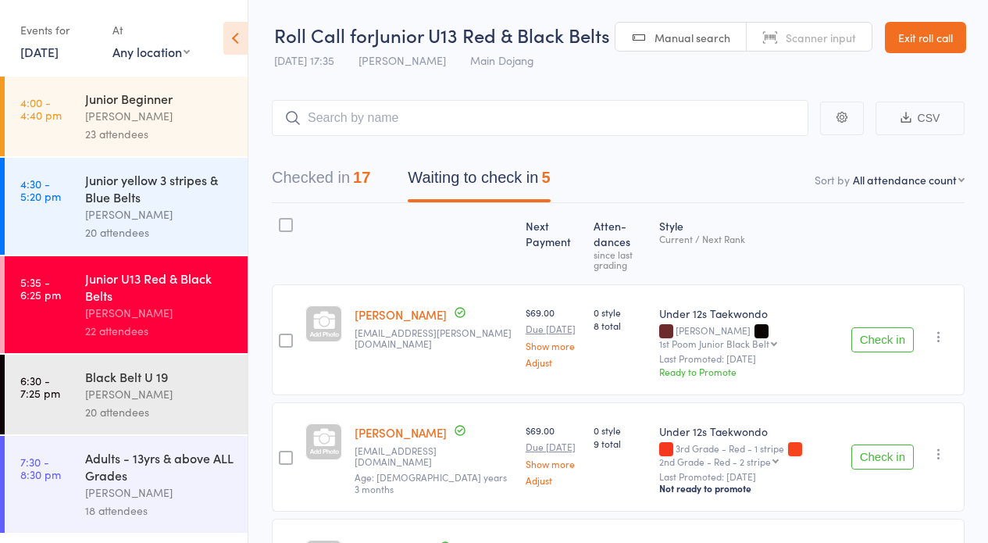
click at [191, 397] on div "[PERSON_NAME]" at bounding box center [159, 394] width 149 height 18
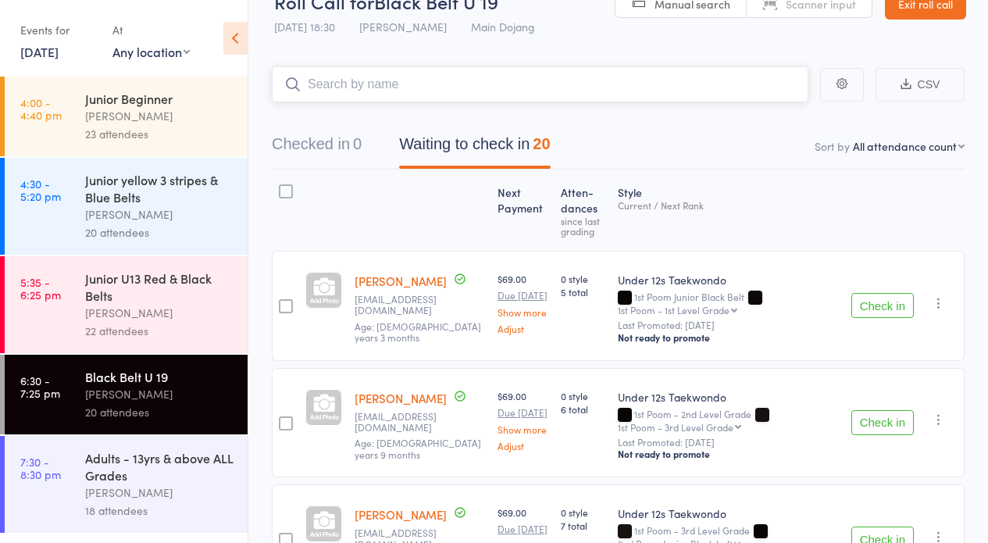
scroll to position [64, 0]
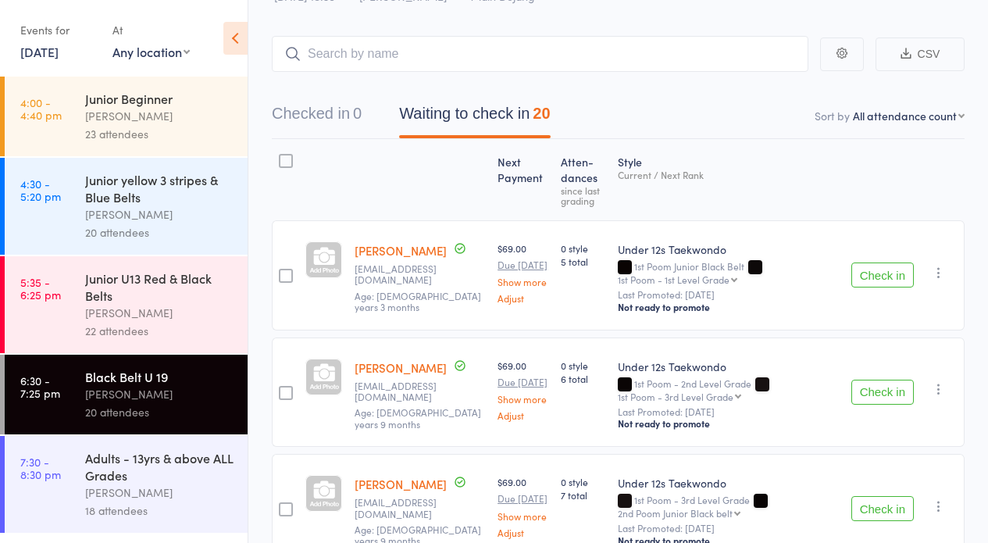
drag, startPoint x: 879, startPoint y: 390, endPoint x: 654, endPoint y: 373, distance: 225.6
click at [875, 390] on button "Check in" at bounding box center [882, 392] width 62 height 25
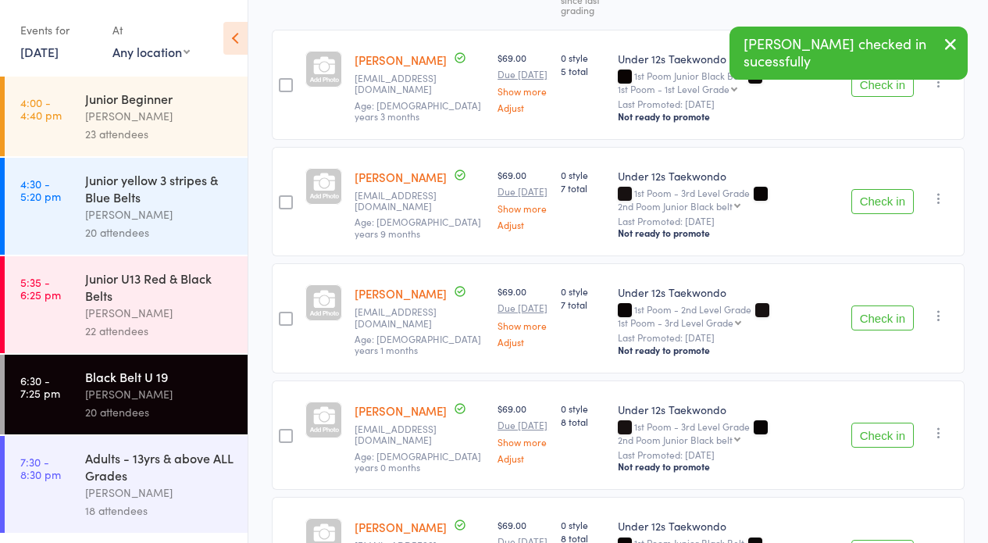
scroll to position [251, 0]
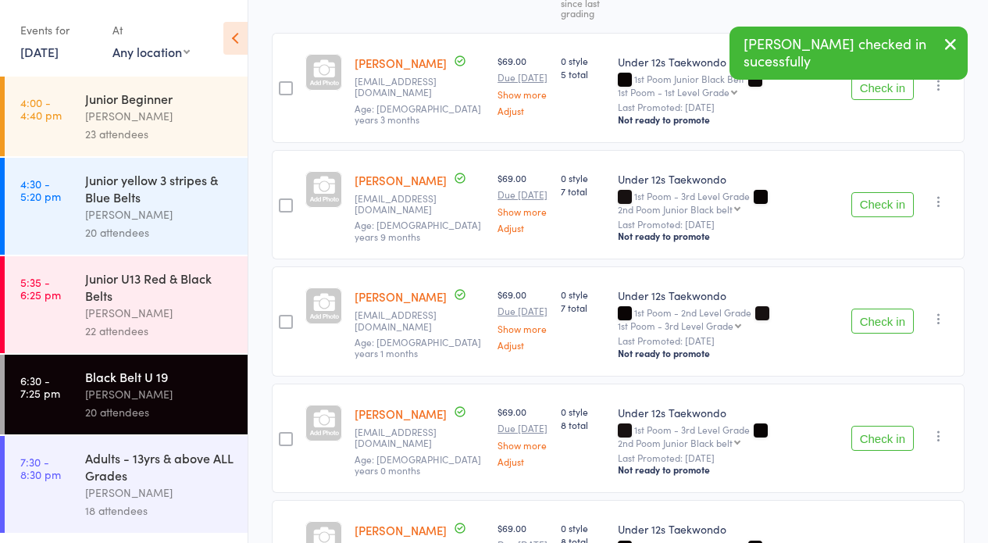
click at [879, 199] on button "Check in" at bounding box center [882, 204] width 62 height 25
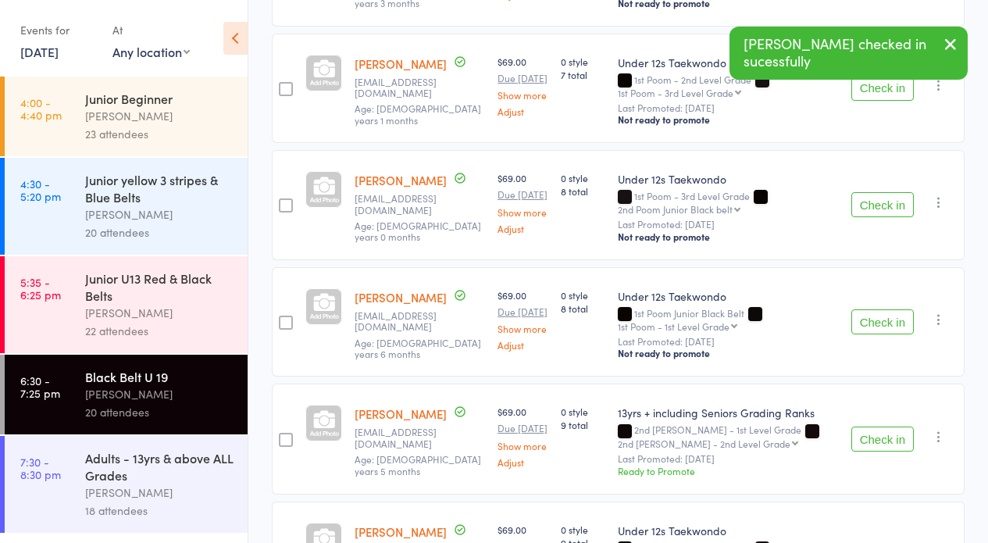
scroll to position [398, 0]
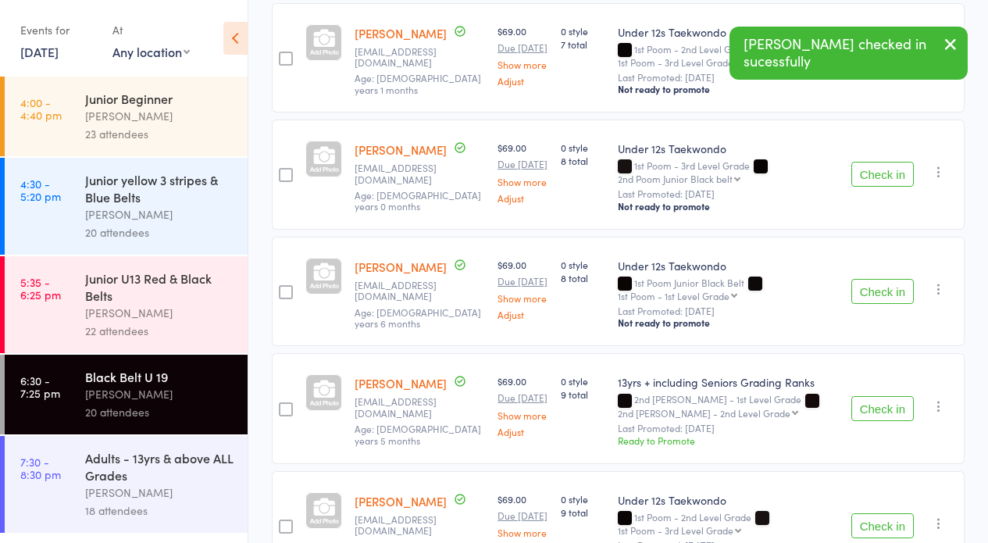
click at [876, 283] on button "Check in" at bounding box center [882, 291] width 62 height 25
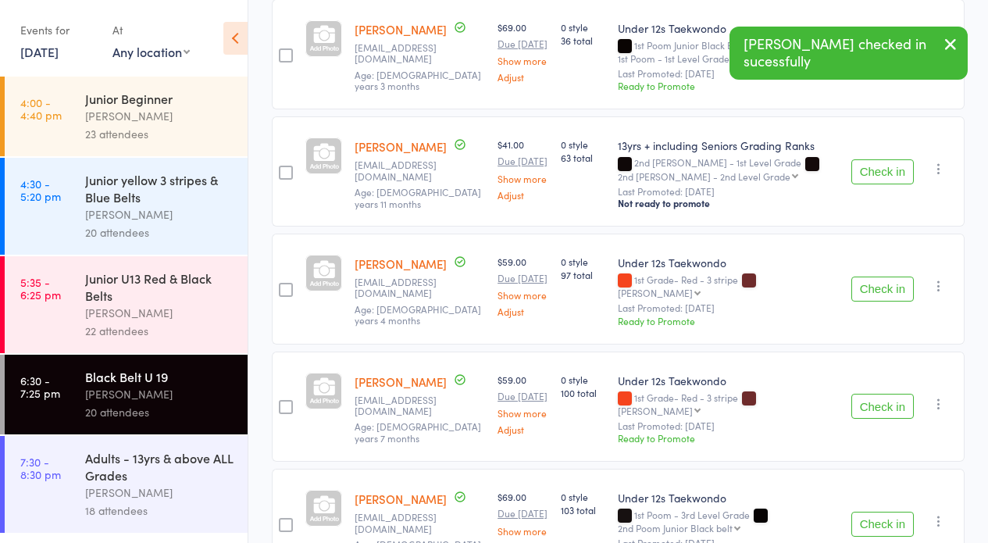
scroll to position [1354, 0]
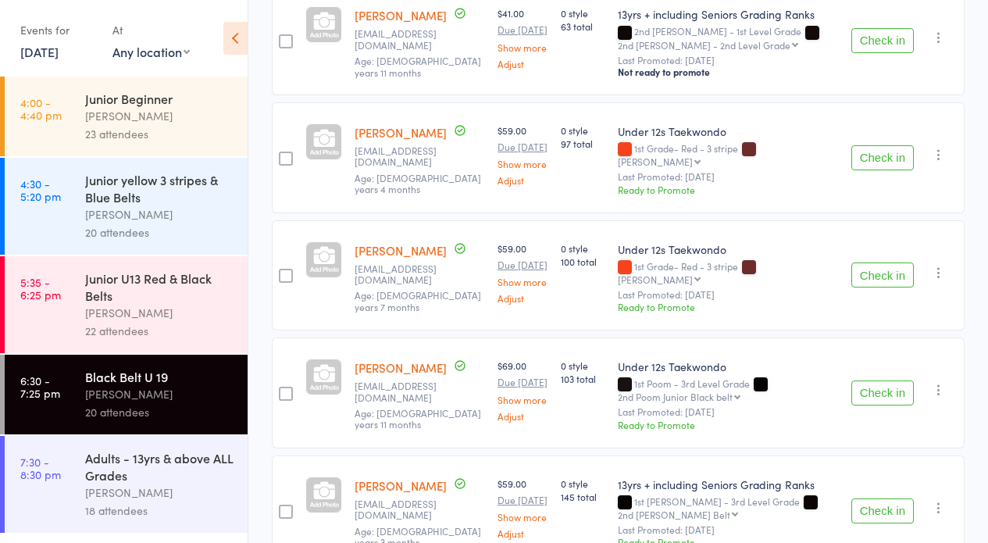
click at [882, 380] on button "Check in" at bounding box center [882, 392] width 62 height 25
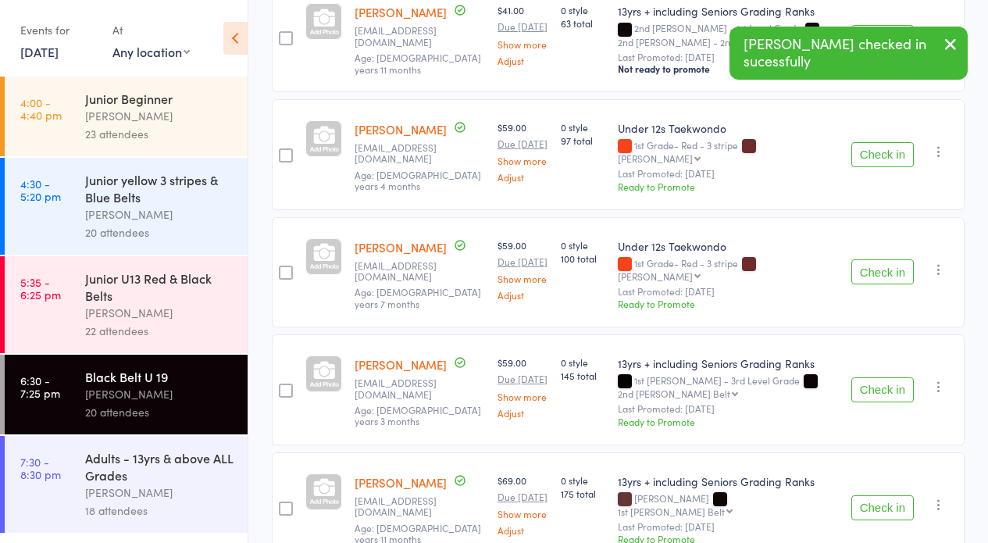
scroll to position [1388, 0]
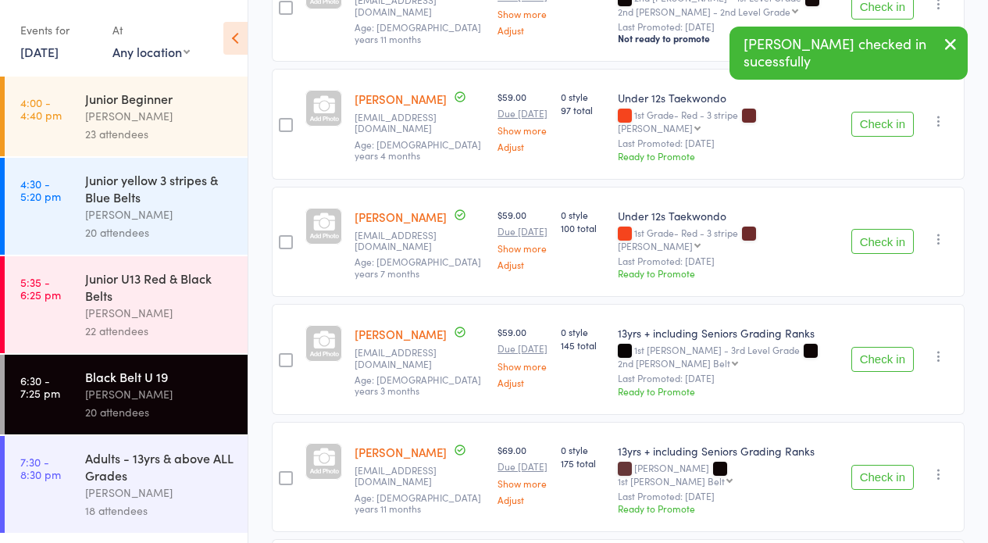
drag, startPoint x: 882, startPoint y: 447, endPoint x: 847, endPoint y: 441, distance: 35.6
click at [882, 465] on button "Check in" at bounding box center [882, 477] width 62 height 25
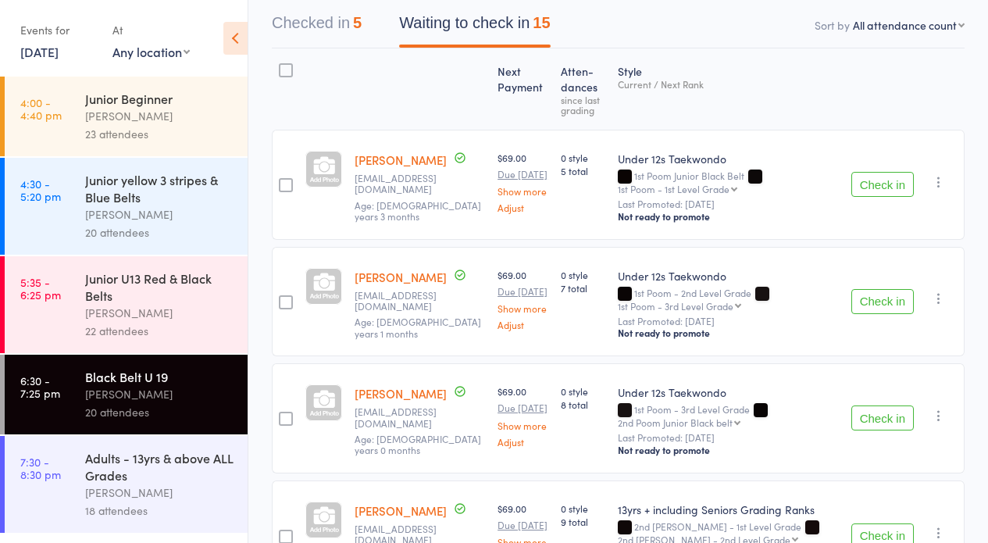
scroll to position [199, 0]
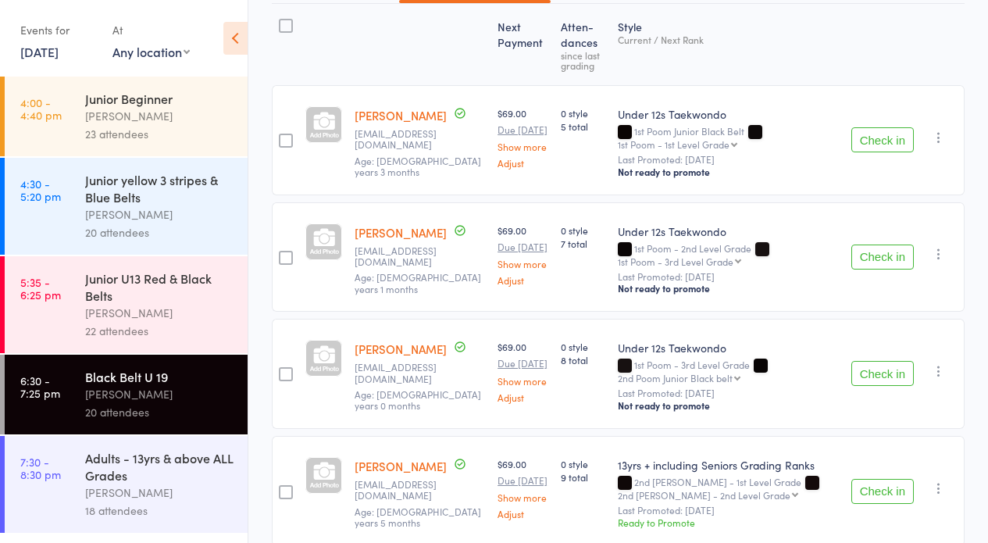
click at [879, 256] on button "Check in" at bounding box center [882, 256] width 62 height 25
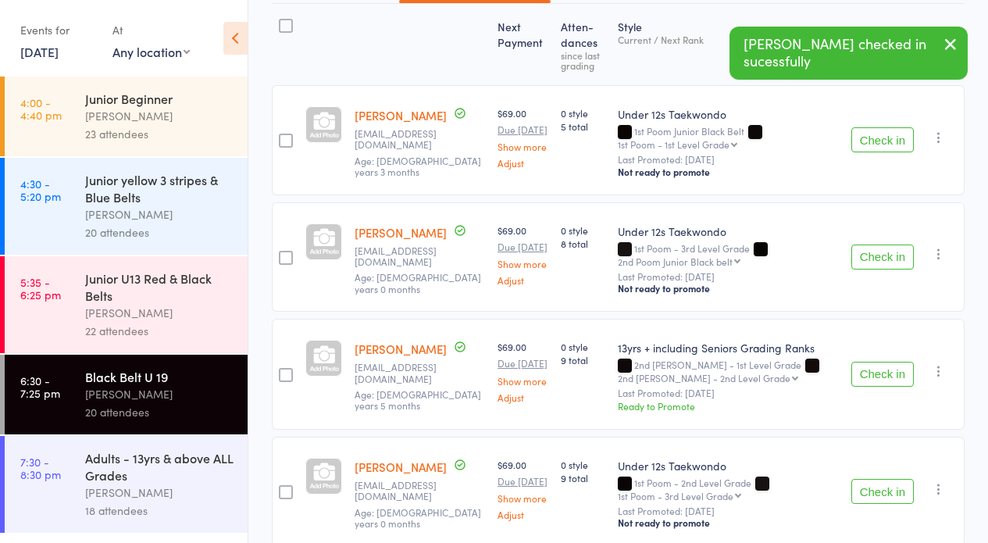
click at [877, 253] on button "Check in" at bounding box center [882, 256] width 62 height 25
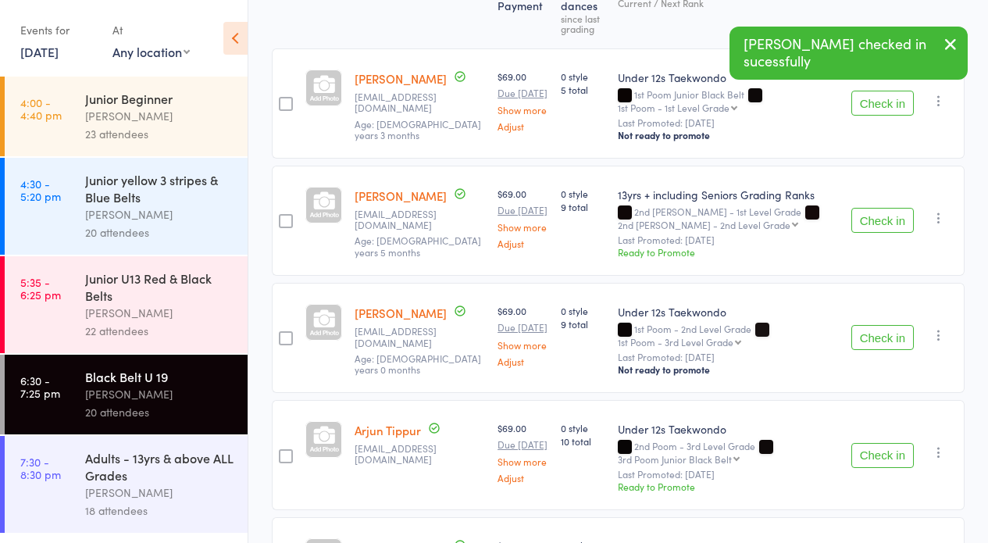
click at [886, 215] on button "Check in" at bounding box center [882, 220] width 62 height 25
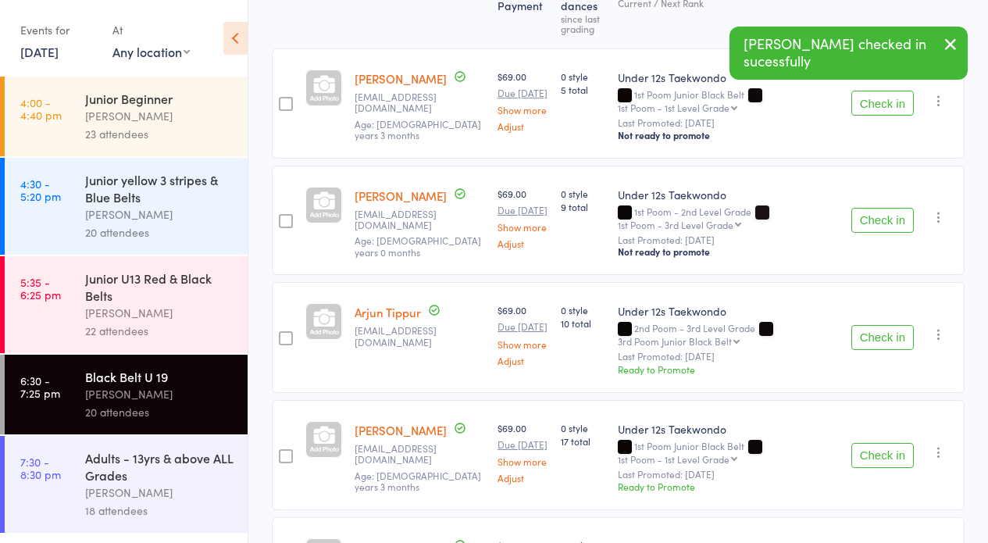
click at [878, 216] on button "Check in" at bounding box center [882, 220] width 62 height 25
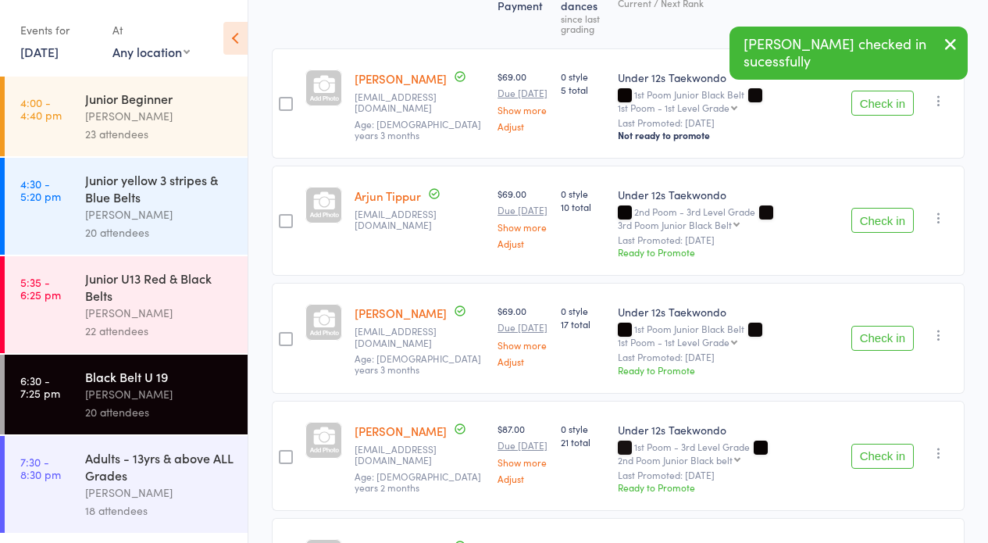
click at [883, 216] on button "Check in" at bounding box center [882, 220] width 62 height 25
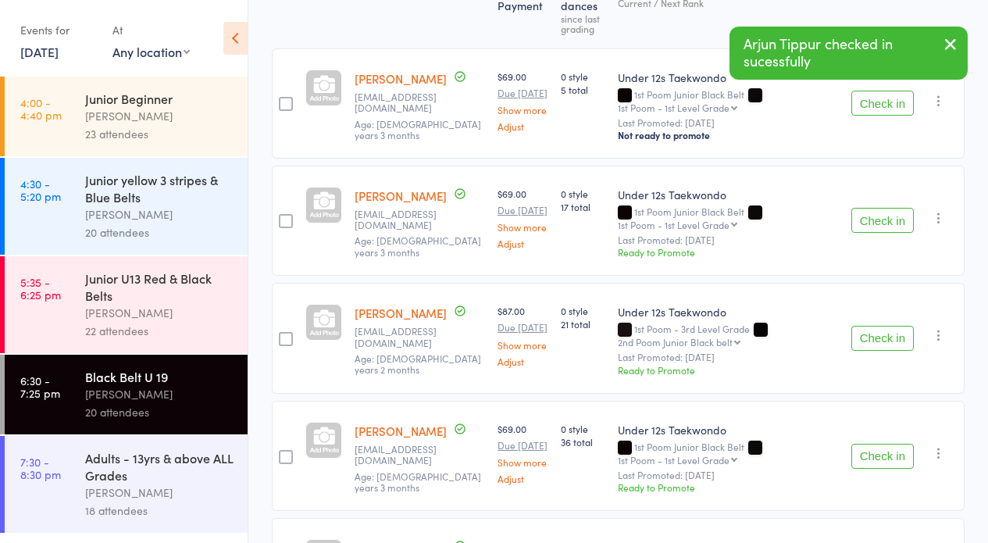
click at [887, 216] on button "Check in" at bounding box center [882, 220] width 62 height 25
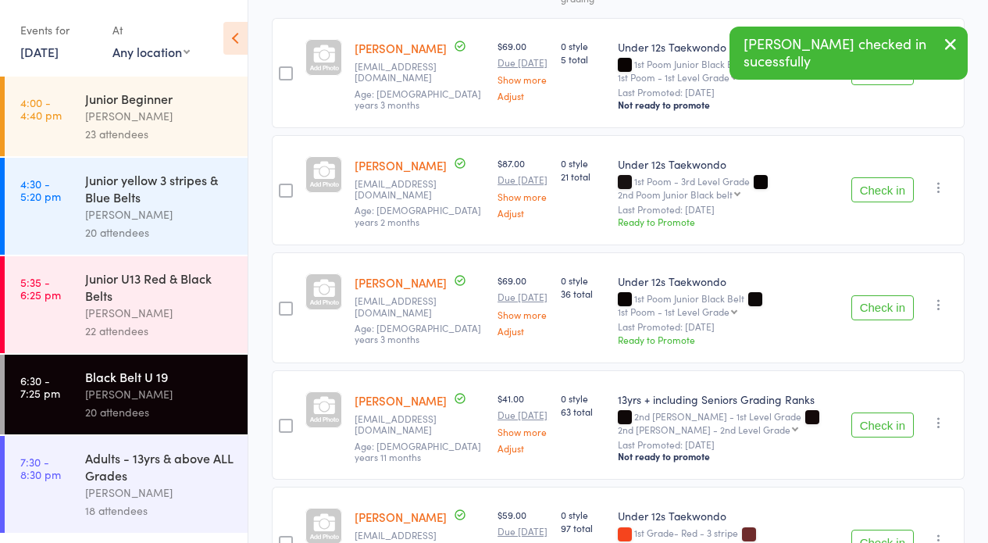
scroll to position [379, 0]
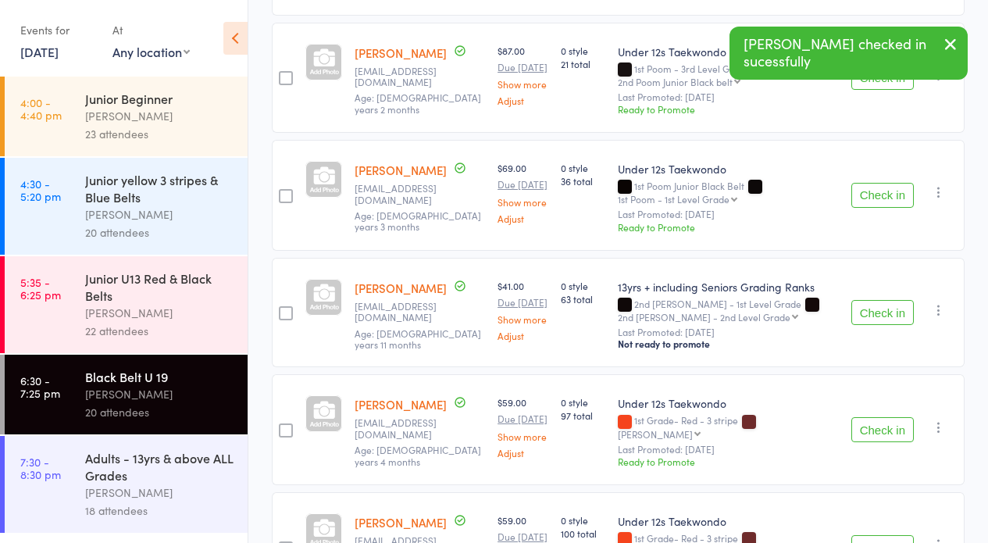
click at [882, 192] on button "Check in" at bounding box center [882, 195] width 62 height 25
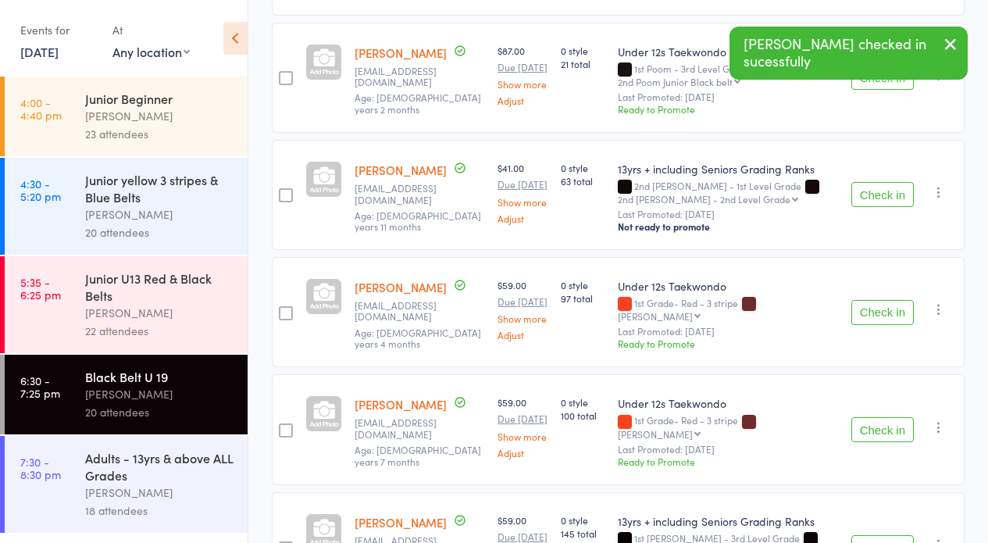
click at [879, 193] on button "Check in" at bounding box center [882, 194] width 62 height 25
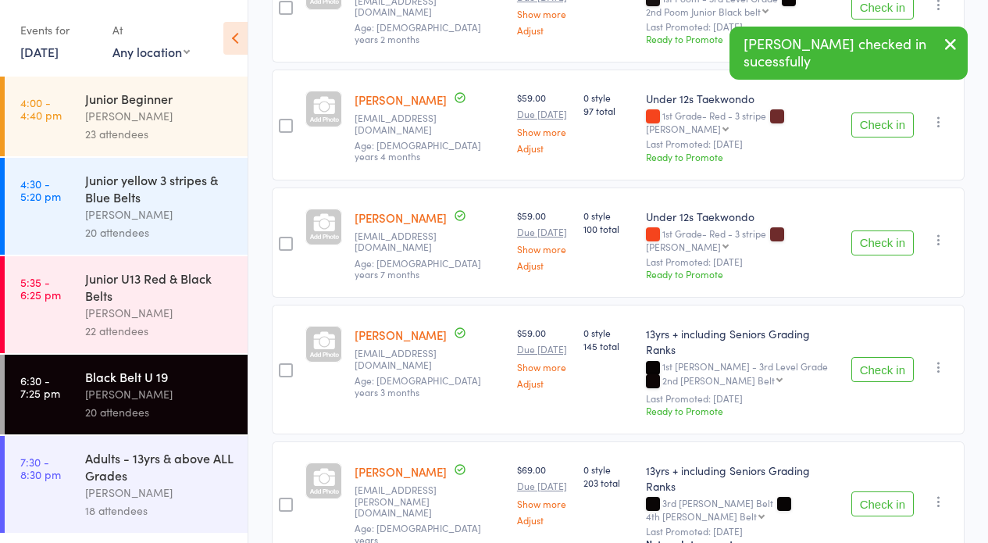
scroll to position [570, 0]
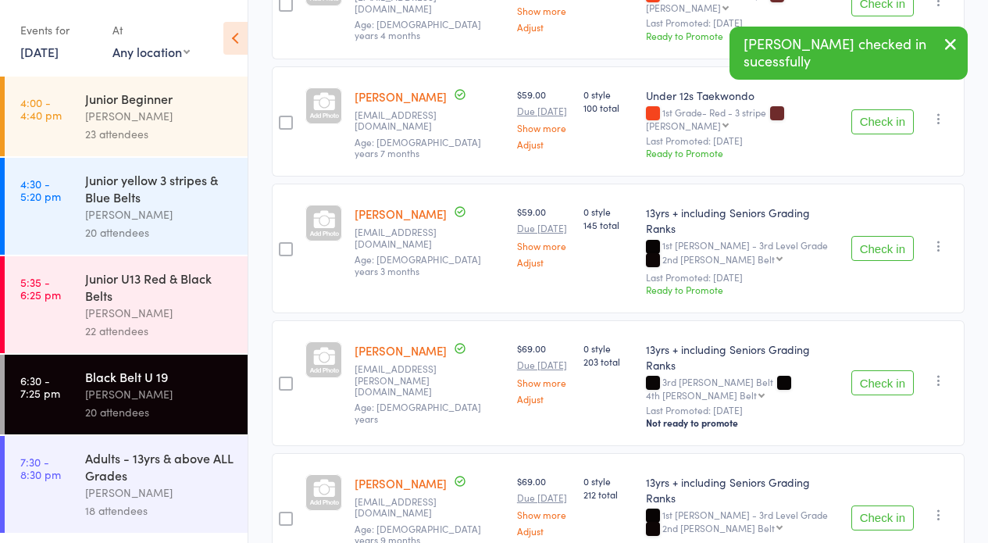
click at [883, 370] on button "Check in" at bounding box center [882, 382] width 62 height 25
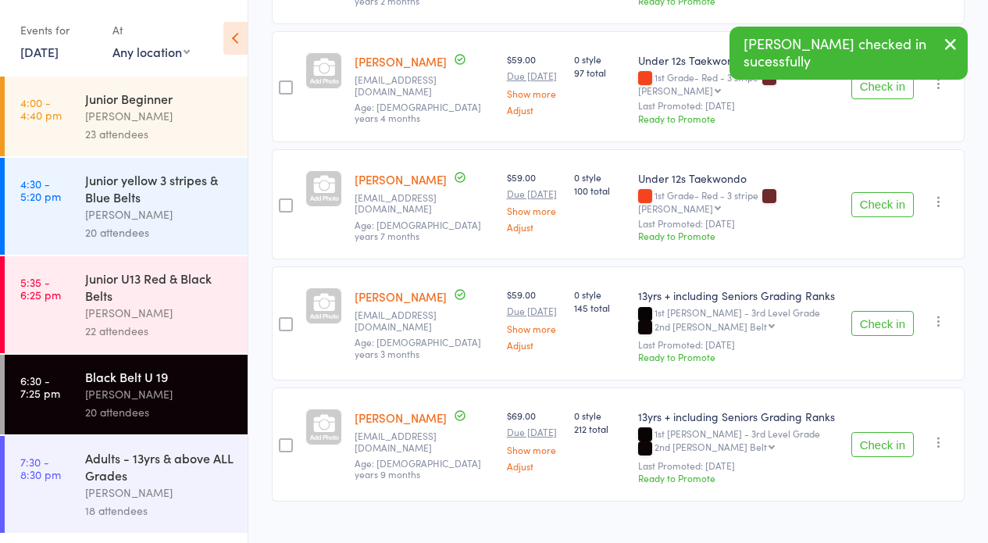
click at [886, 432] on button "Check in" at bounding box center [882, 444] width 62 height 25
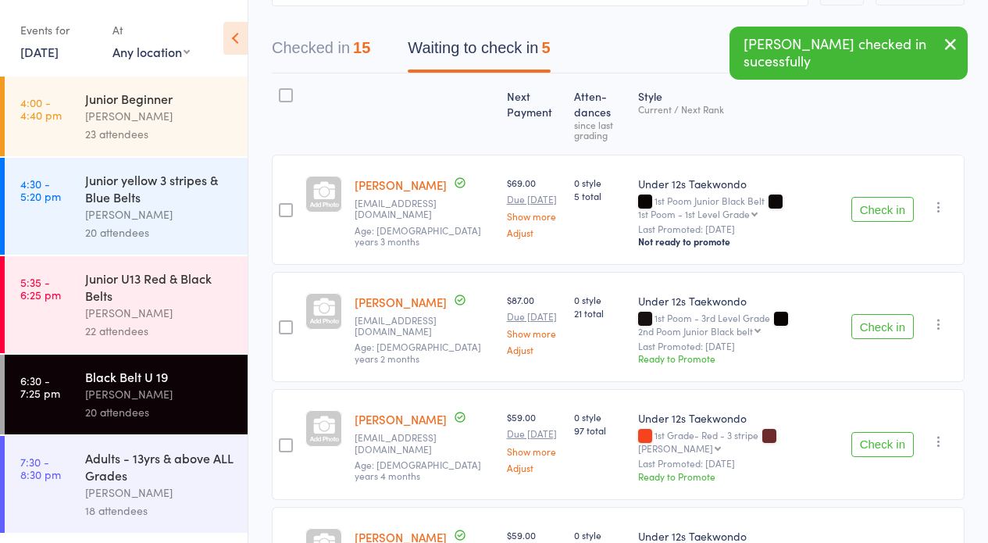
scroll to position [149, 0]
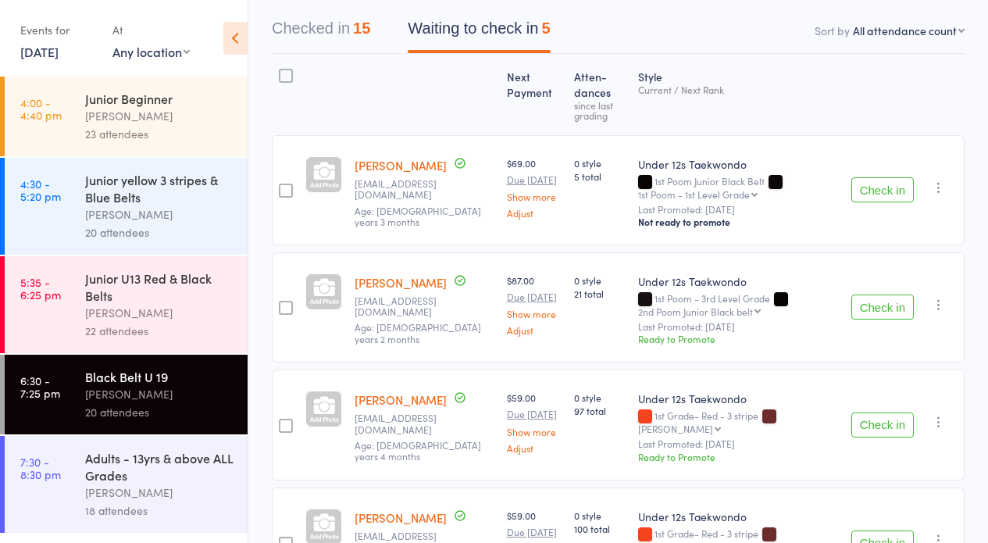
click at [935, 187] on icon "button" at bounding box center [939, 188] width 16 height 16
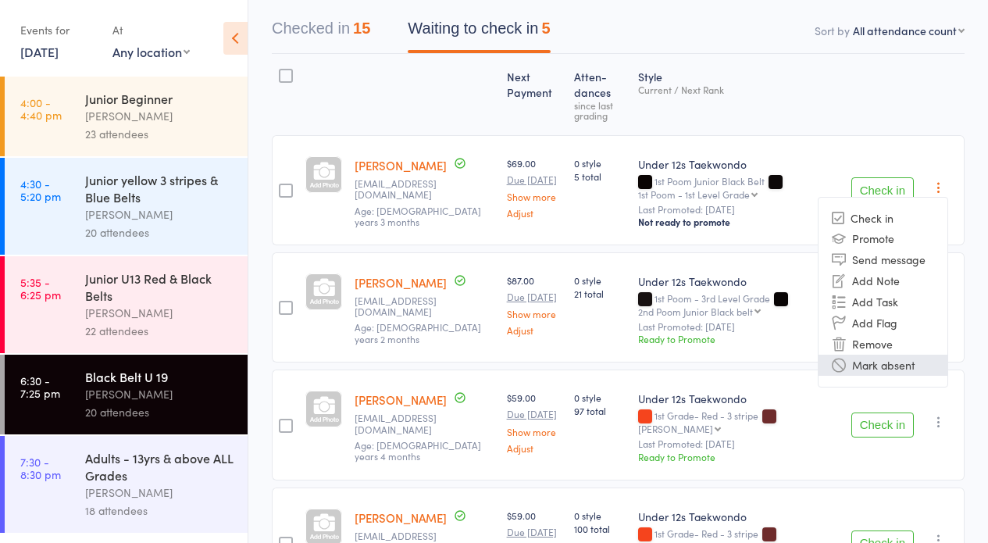
click at [868, 365] on li "Mark absent" at bounding box center [882, 365] width 129 height 21
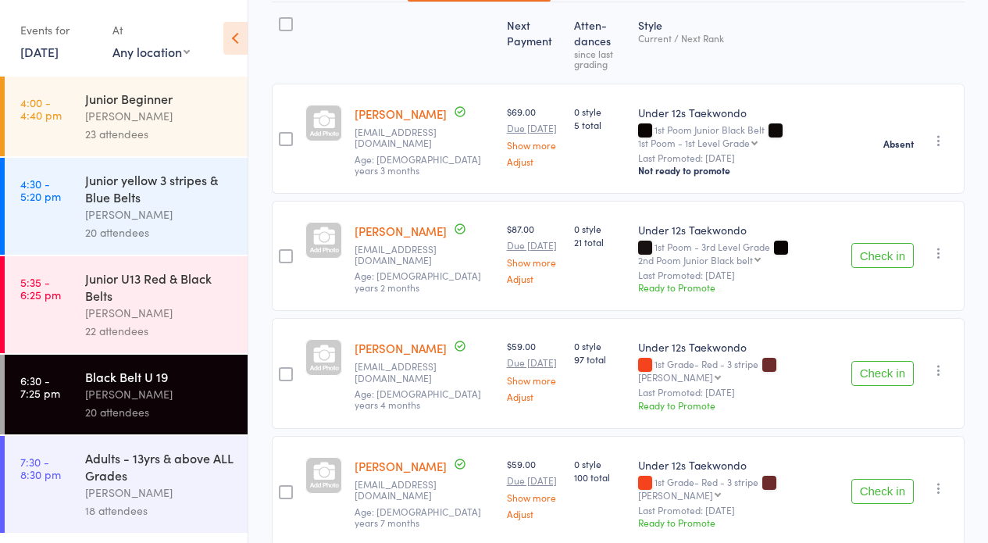
scroll to position [0, 0]
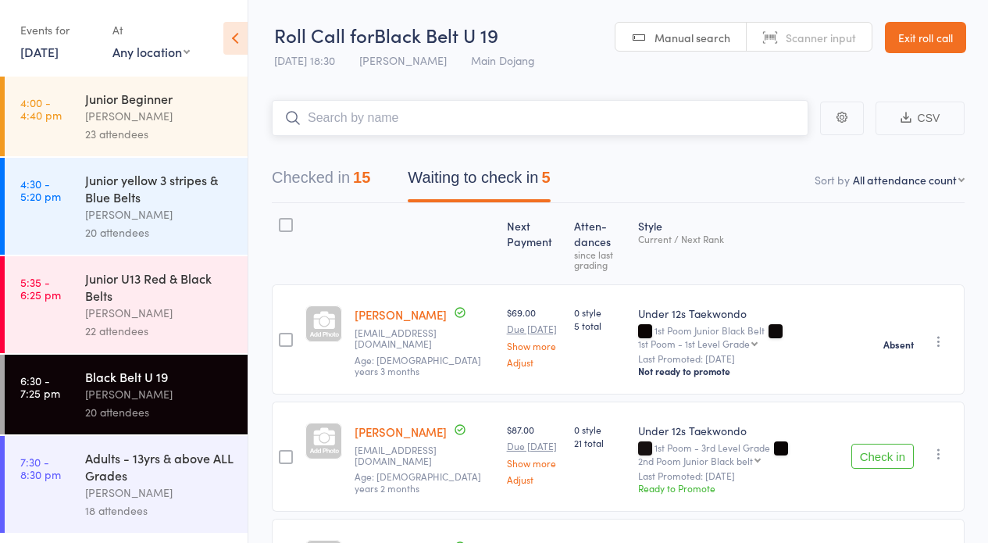
click at [402, 107] on input "search" at bounding box center [540, 118] width 537 height 36
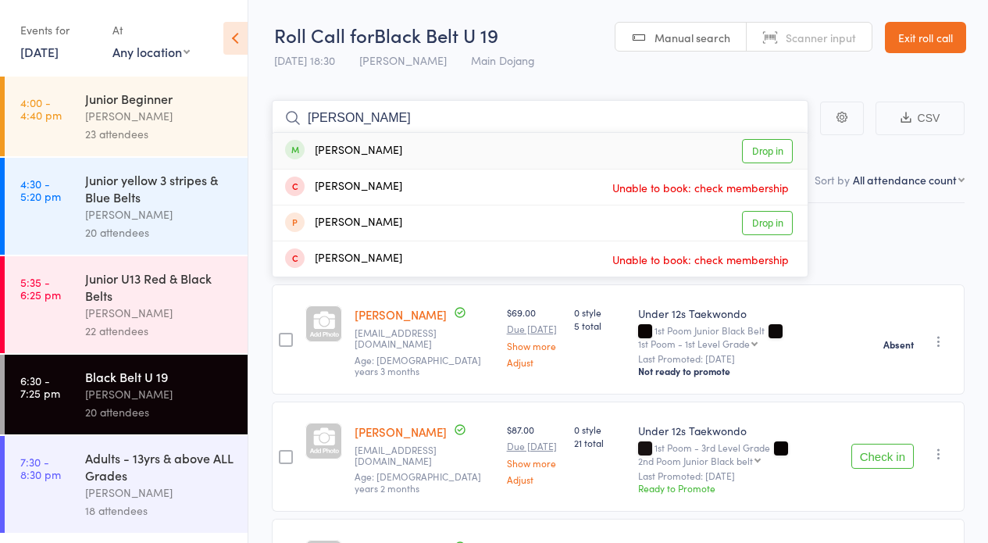
type input "[PERSON_NAME]"
click at [772, 145] on link "Drop in" at bounding box center [767, 151] width 51 height 24
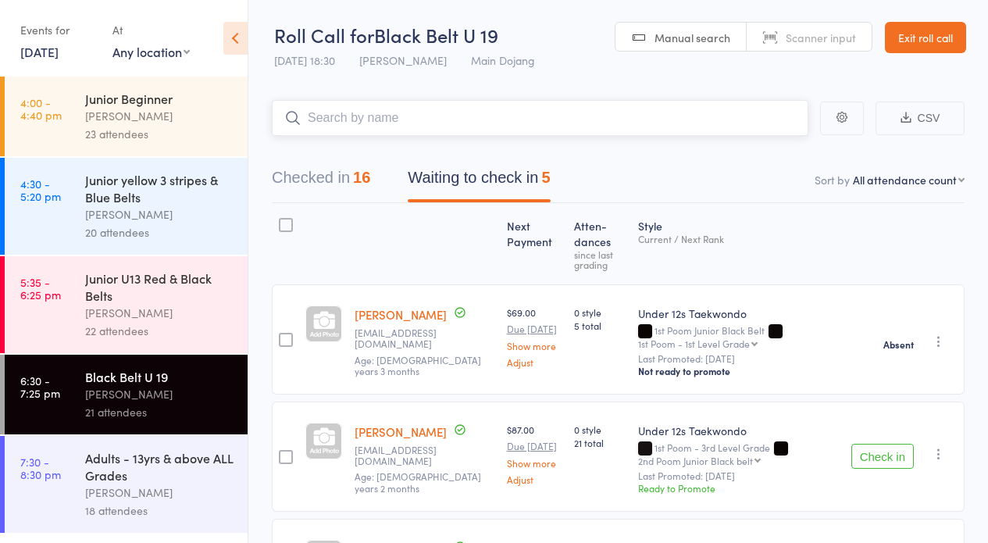
click at [430, 174] on button "Waiting to check in 5" at bounding box center [479, 181] width 142 height 41
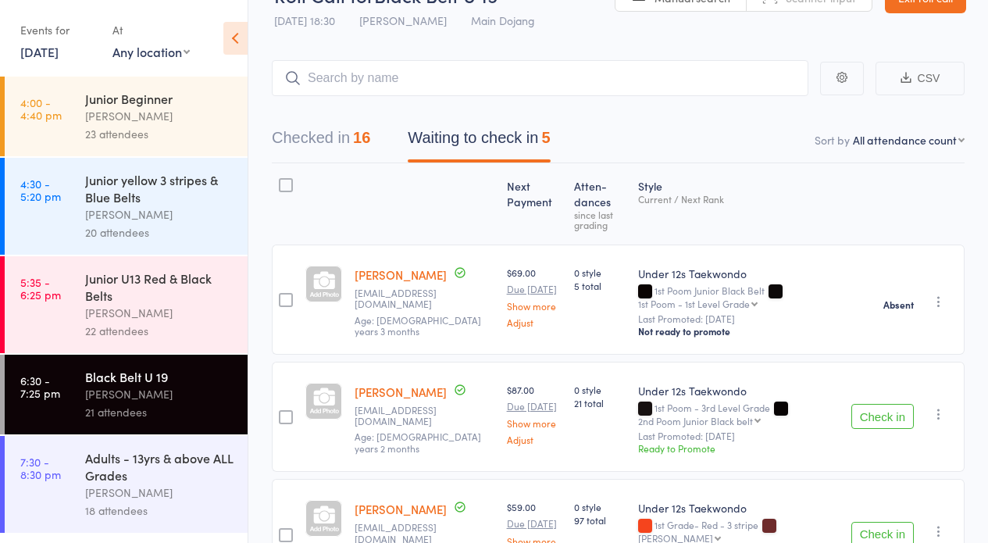
click at [135, 455] on div "Adults - 13yrs & above ALL Grades" at bounding box center [159, 466] width 149 height 34
